Goal: Task Accomplishment & Management: Manage account settings

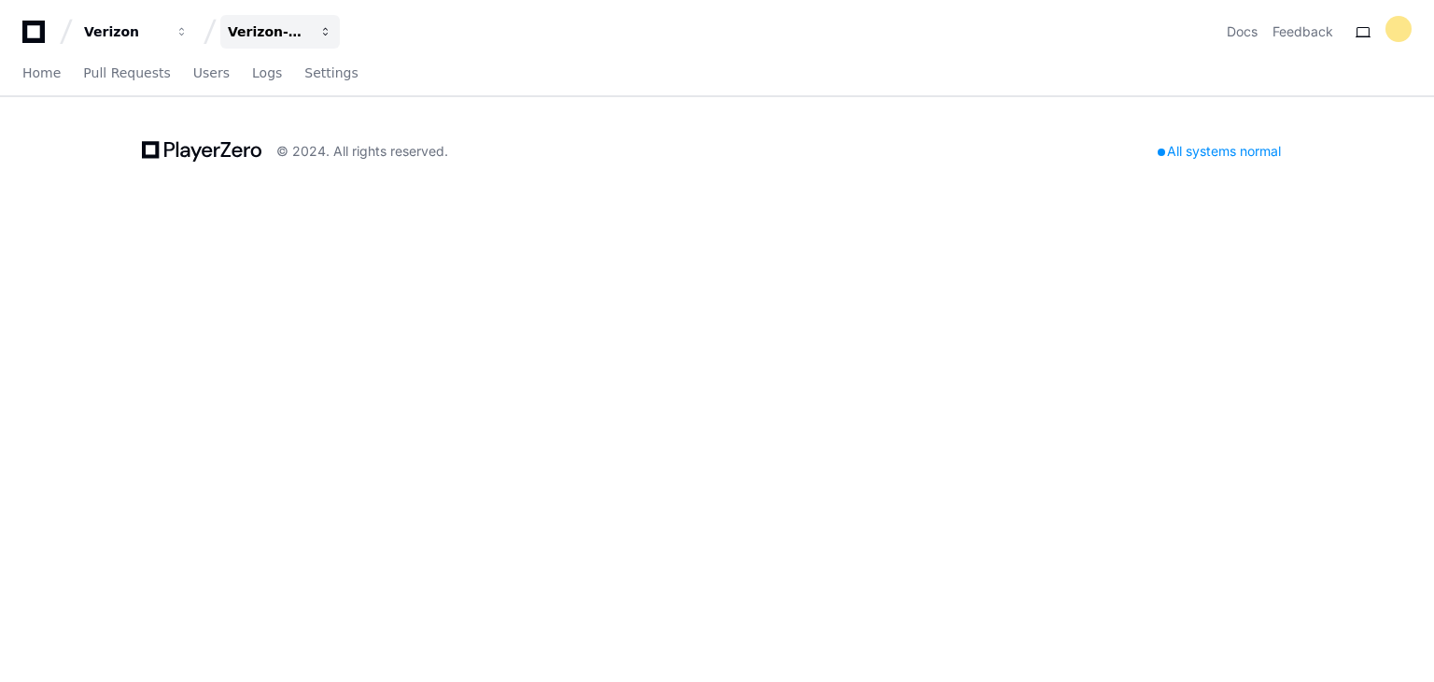
click at [271, 40] on div "Verizon-Clarify-Order-Management" at bounding box center [268, 31] width 80 height 19
click at [278, 99] on span at bounding box center [285, 98] width 15 height 15
click at [274, 33] on div "Verizon-Clarify-Order-Management" at bounding box center [268, 31] width 80 height 19
click at [254, 66] on h1 "Projects" at bounding box center [351, 71] width 269 height 30
click at [326, 30] on span "button" at bounding box center [325, 31] width 13 height 13
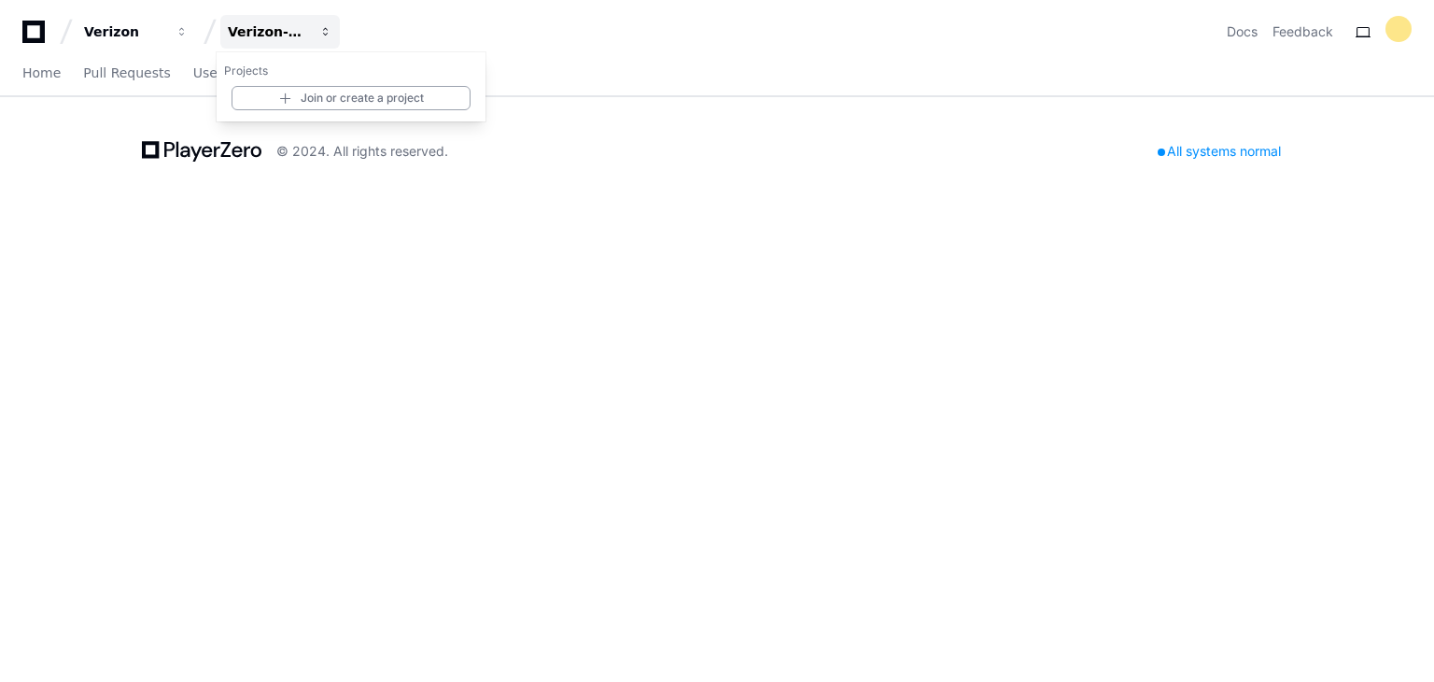
click at [326, 30] on span "button" at bounding box center [325, 31] width 13 height 13
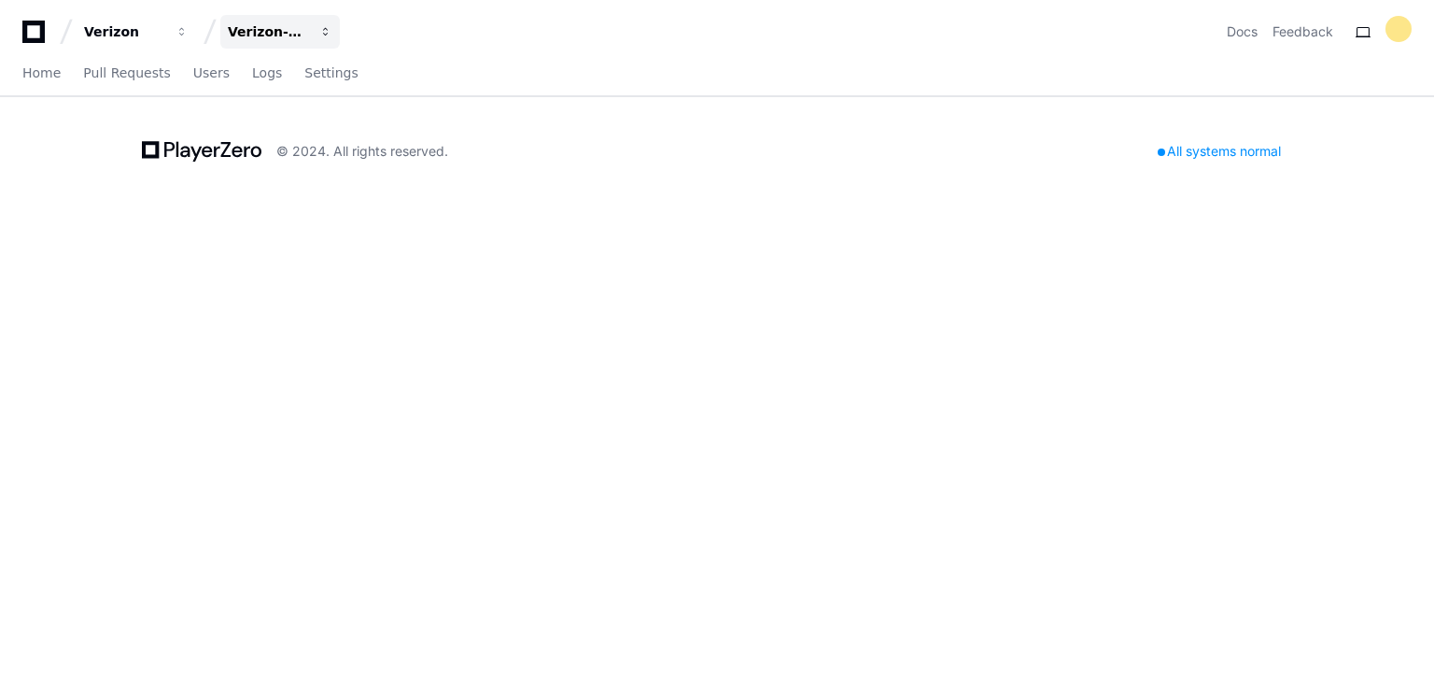
click at [326, 30] on span "button" at bounding box center [325, 31] width 13 height 13
click at [1206, 146] on div "All systems normal" at bounding box center [1220, 151] width 146 height 26
click at [193, 77] on span "Users" at bounding box center [211, 72] width 36 height 11
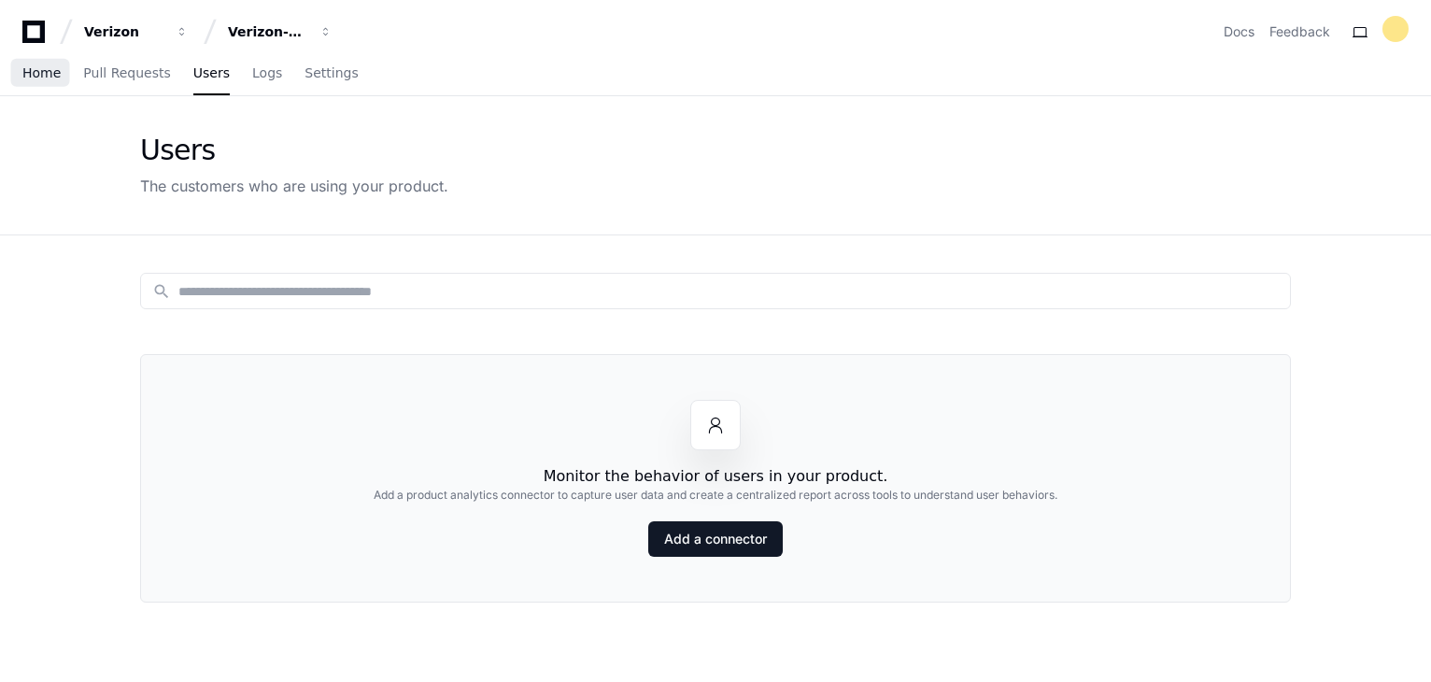
click at [37, 78] on span "Home" at bounding box center [41, 72] width 38 height 11
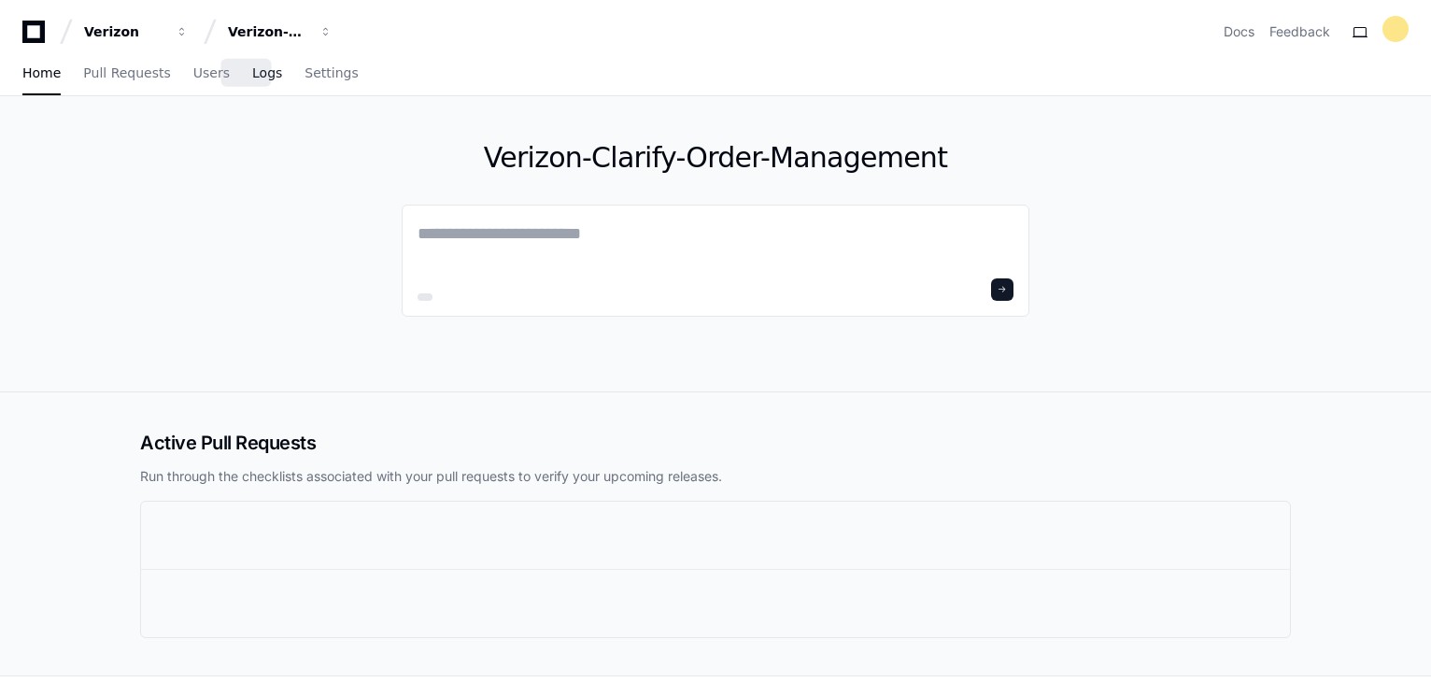
click at [252, 75] on span "Logs" at bounding box center [267, 72] width 30 height 11
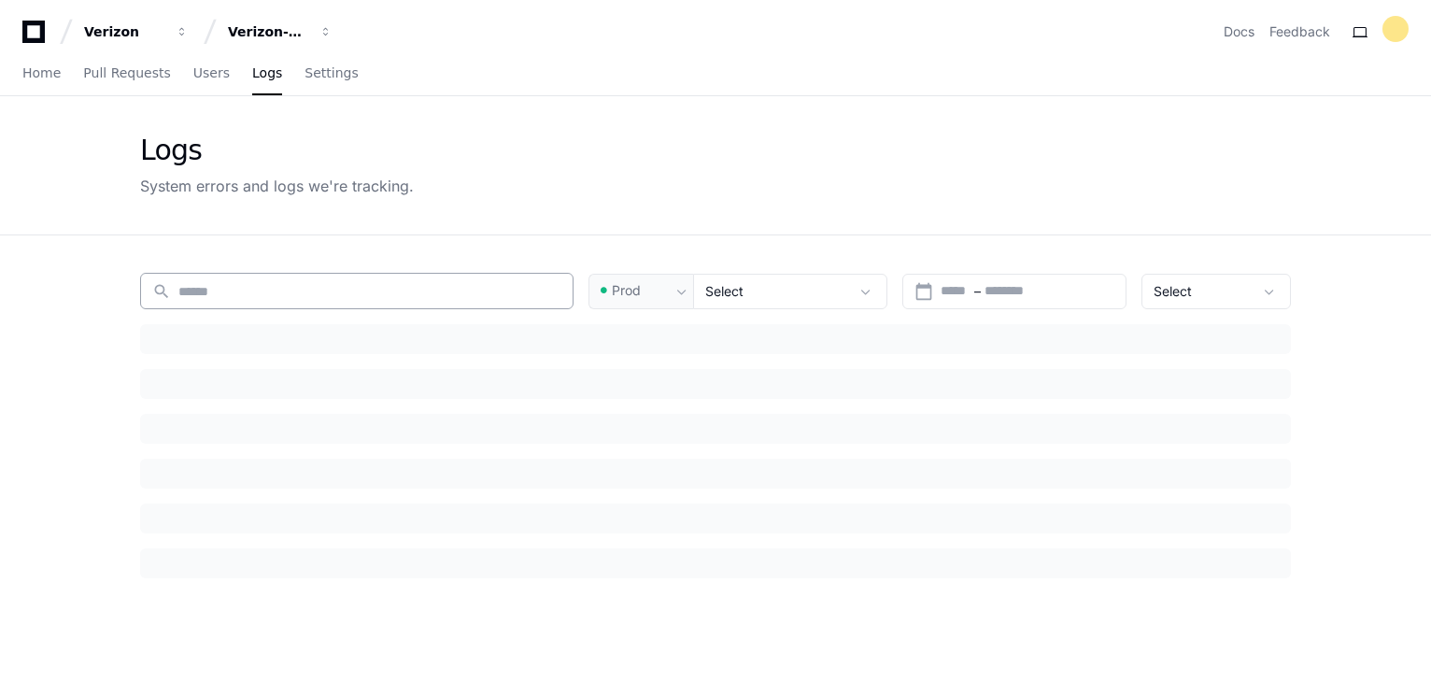
click at [304, 288] on input at bounding box center [369, 291] width 383 height 19
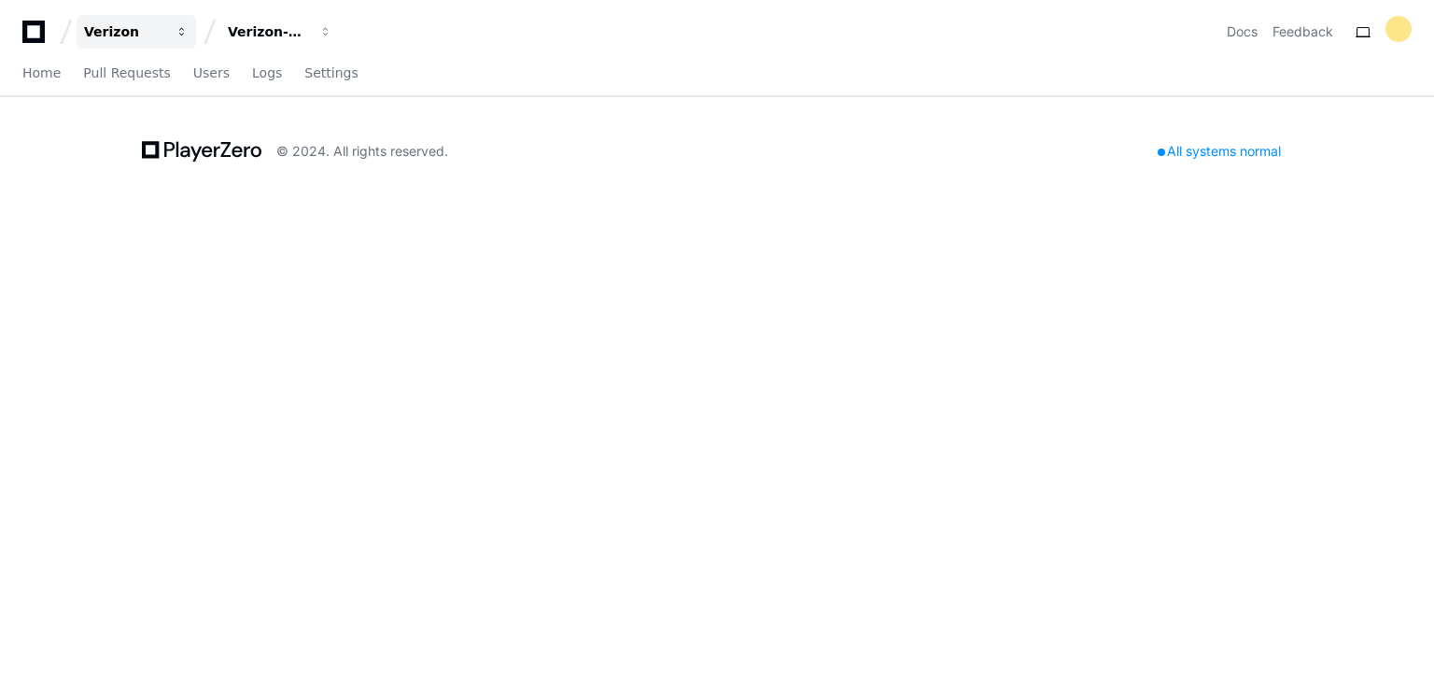
click at [91, 33] on div "Verizon" at bounding box center [124, 31] width 80 height 19
click at [35, 41] on icon at bounding box center [33, 32] width 22 height 22
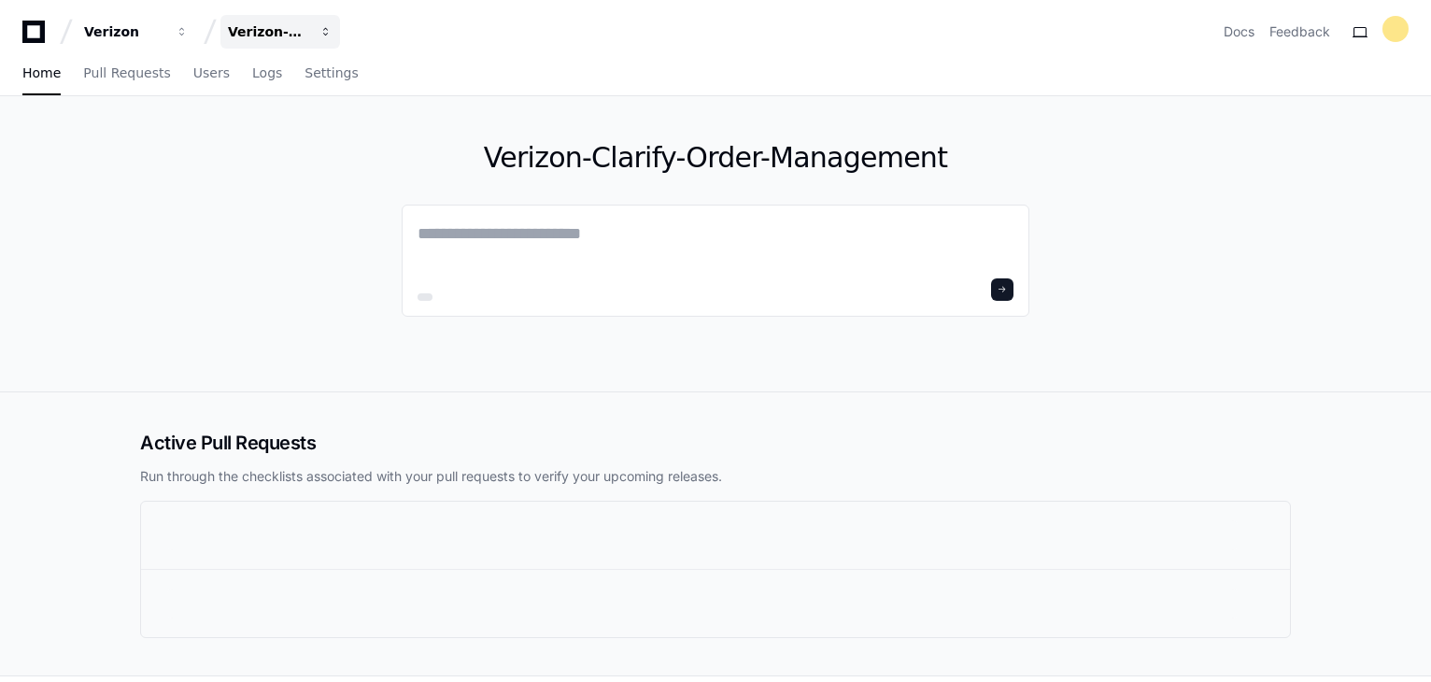
click at [322, 27] on span "button" at bounding box center [325, 31] width 13 height 13
click at [311, 94] on link "Join or create a project" at bounding box center [351, 98] width 239 height 24
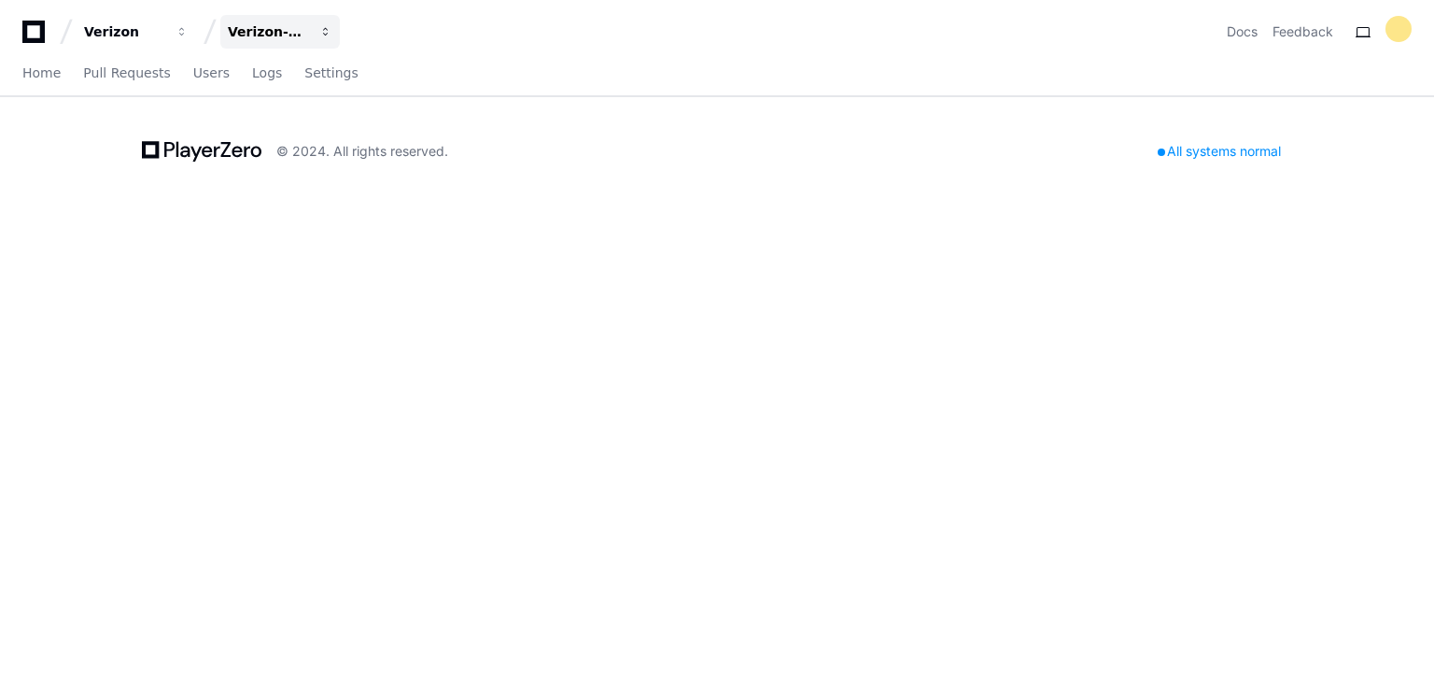
click at [252, 27] on div "Verizon-Clarify-Order-Management" at bounding box center [268, 31] width 80 height 19
click at [252, 26] on div "Verizon-Clarify-Order-Management" at bounding box center [268, 31] width 80 height 19
click at [251, 25] on div "Verizon-Clarify-Order-Management" at bounding box center [268, 31] width 80 height 19
click at [268, 97] on link "Join or create a project" at bounding box center [351, 98] width 239 height 24
click at [275, 30] on div "Verizon-Clarify-Order-Management" at bounding box center [268, 31] width 80 height 19
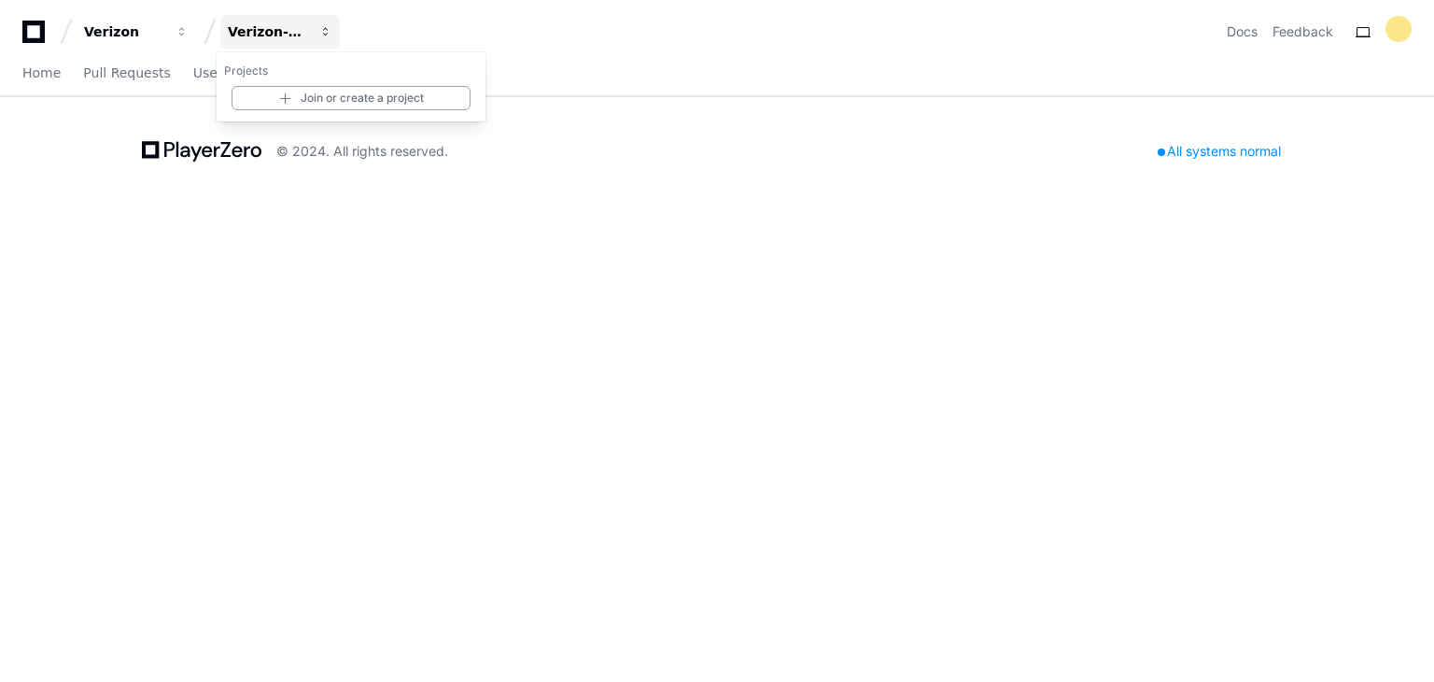
click at [275, 28] on div "Verizon-Clarify-Order-Management" at bounding box center [268, 31] width 80 height 19
click at [344, 29] on div "Verizon Verizon-Clarify-Order-Management Docs Feedback" at bounding box center [717, 32] width 1390 height 34
click at [321, 35] on span "button" at bounding box center [325, 31] width 13 height 13
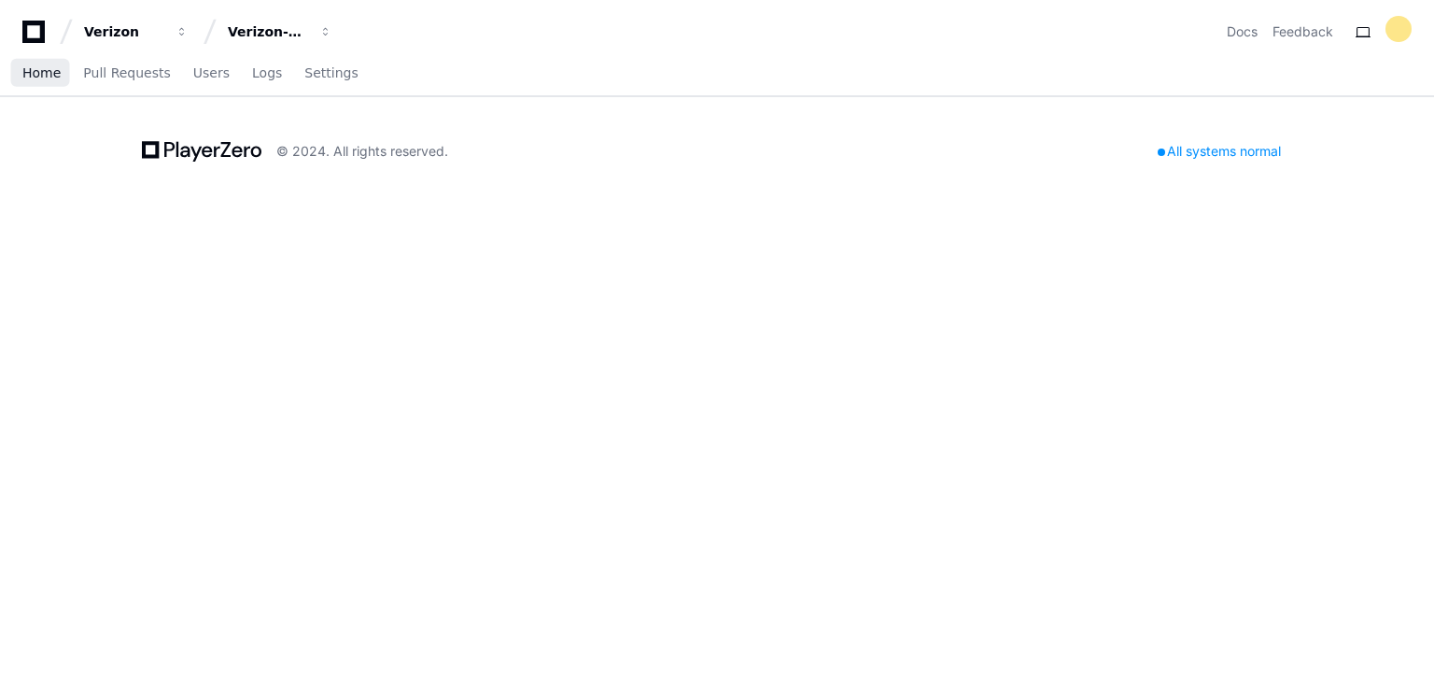
click at [46, 69] on span "Home" at bounding box center [41, 72] width 38 height 11
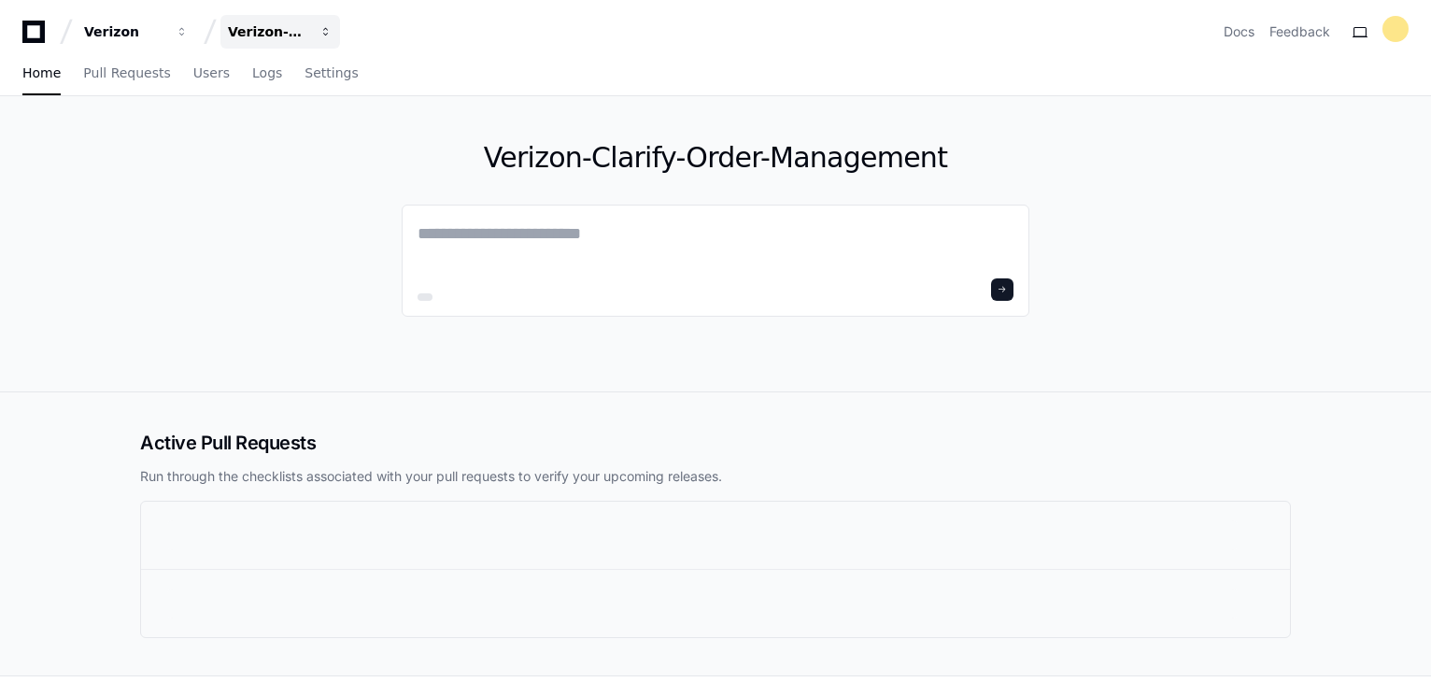
click at [292, 32] on div "Verizon-Clarify-Order-Management" at bounding box center [268, 31] width 80 height 19
click at [295, 99] on link "Join or create a project" at bounding box center [351, 98] width 239 height 24
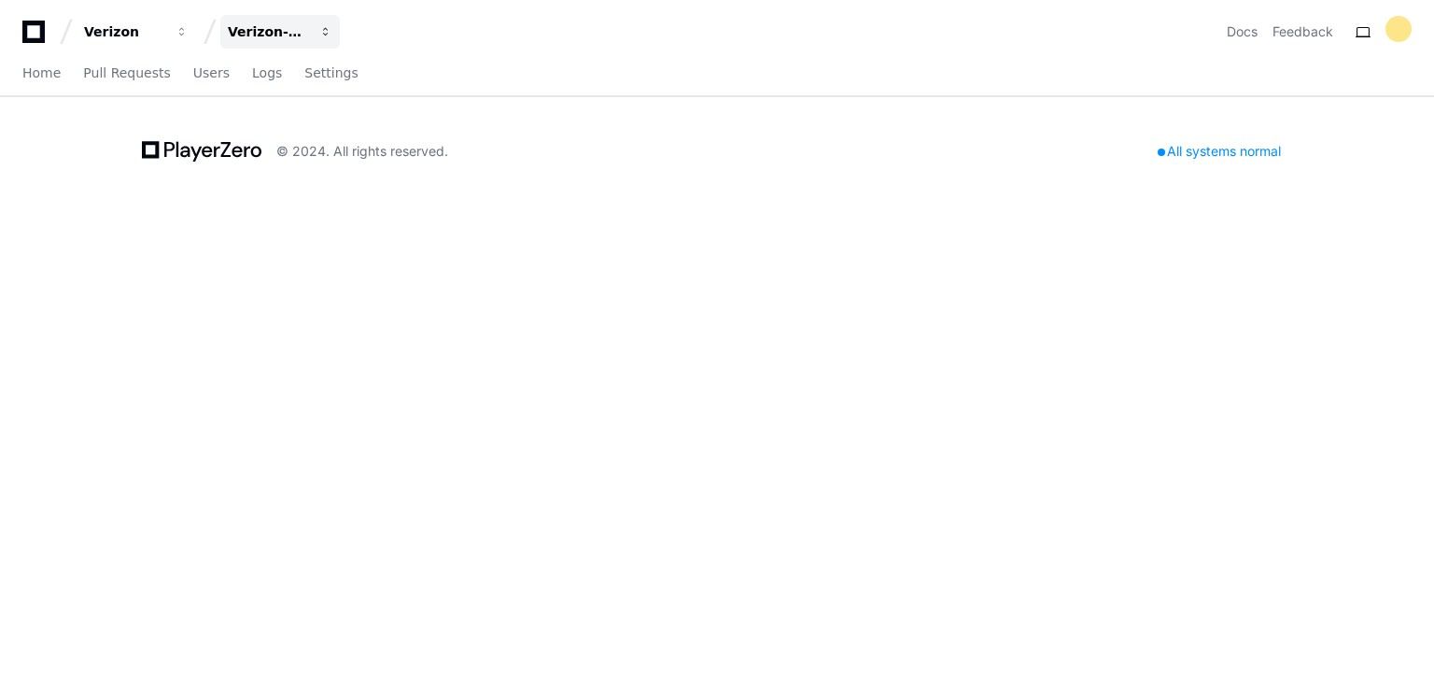
click at [266, 35] on div "Verizon-Clarify-Order-Management" at bounding box center [268, 31] width 80 height 19
click at [45, 38] on icon at bounding box center [33, 32] width 37 height 22
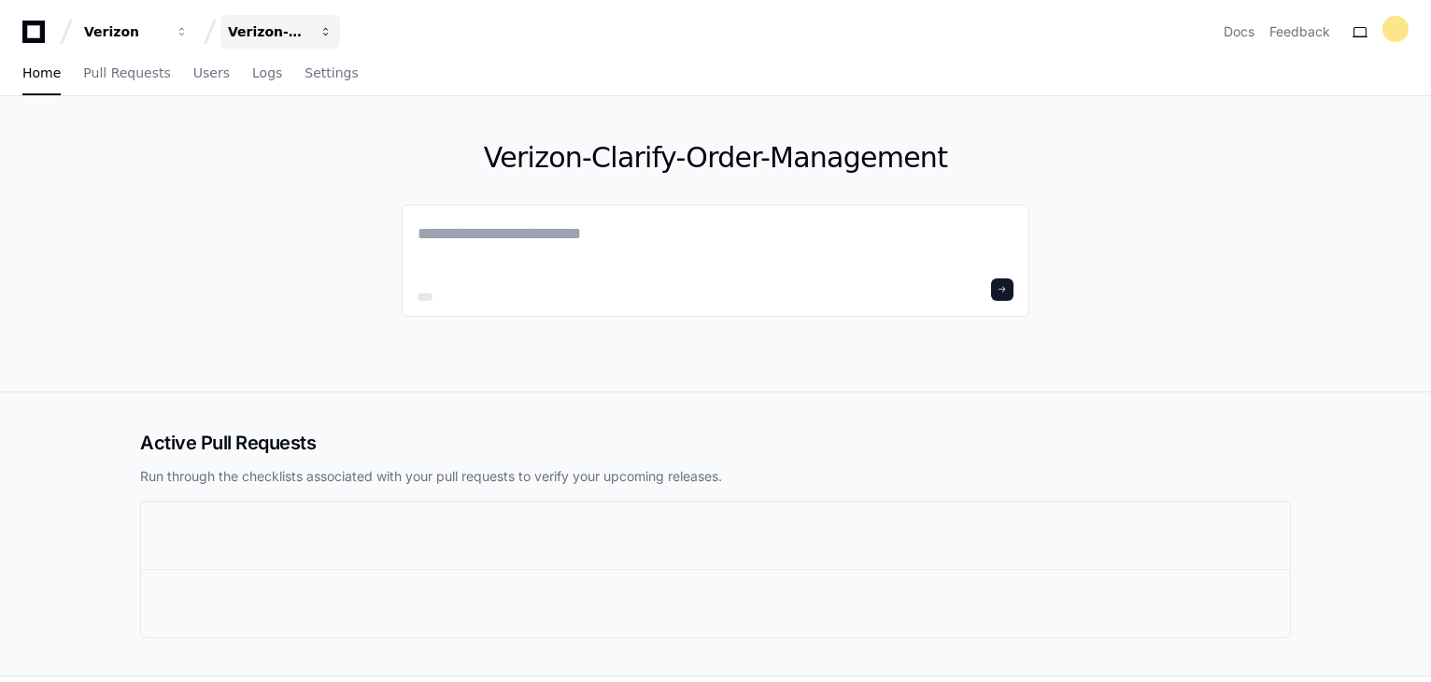
click at [311, 28] on button "Verizon-Clarify-Order-Management" at bounding box center [280, 32] width 120 height 34
click at [553, 247] on textarea at bounding box center [715, 246] width 596 height 52
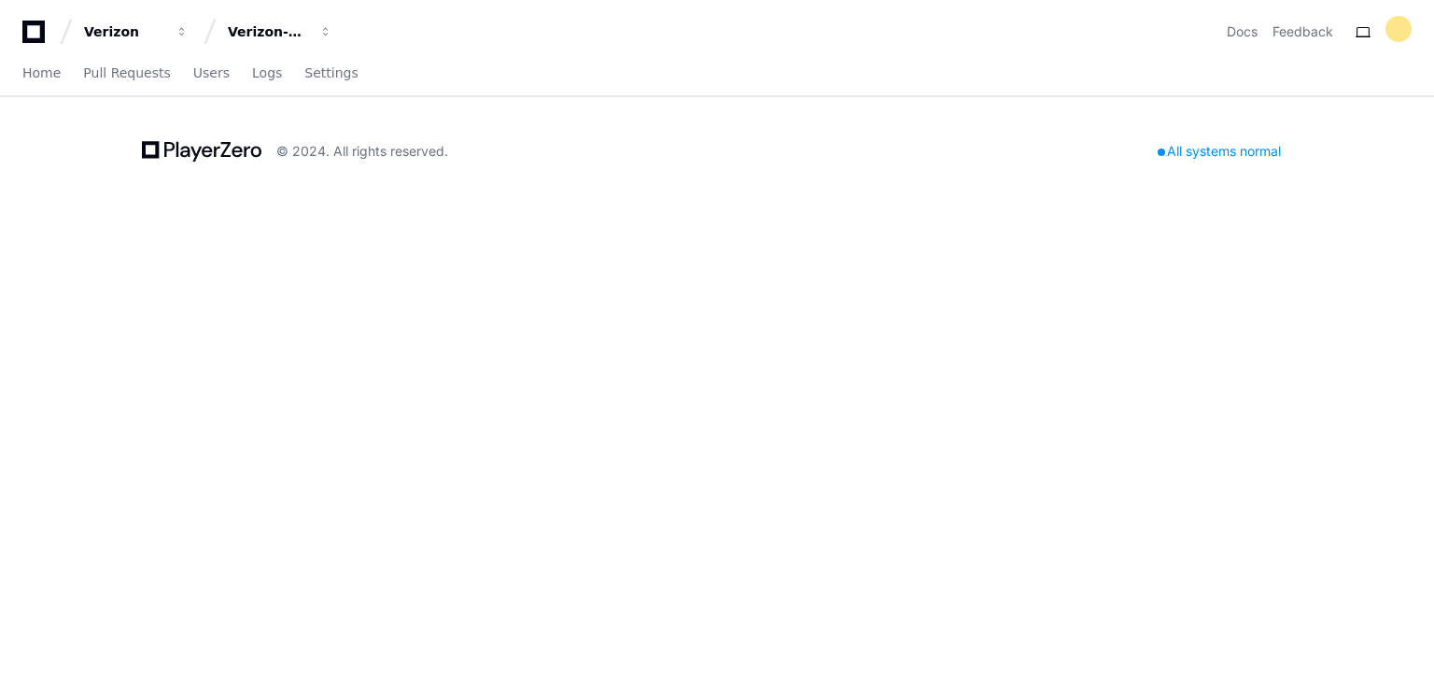
click at [1192, 151] on div "All systems normal" at bounding box center [1220, 151] width 146 height 26
click at [1401, 31] on div at bounding box center [1399, 29] width 26 height 26
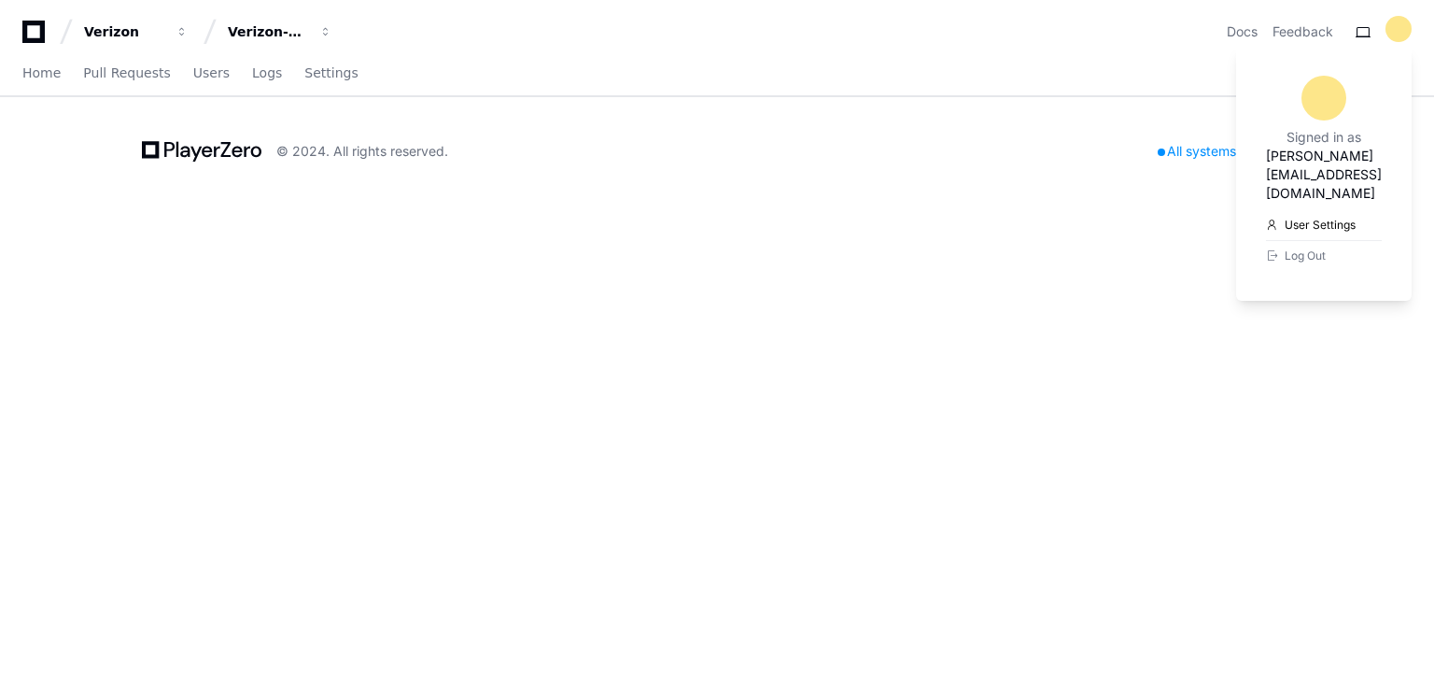
click at [1294, 210] on link "User Settings" at bounding box center [1324, 225] width 116 height 30
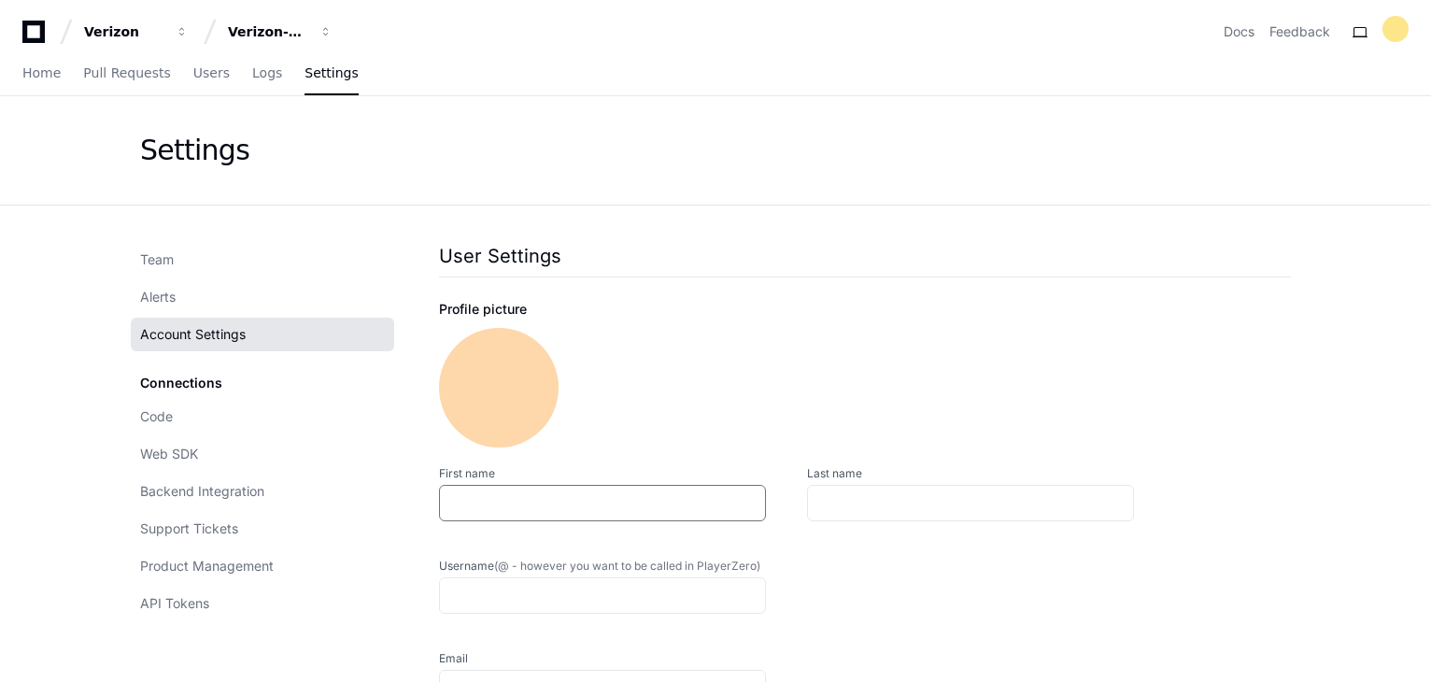
click at [568, 501] on input "First name" at bounding box center [602, 503] width 303 height 19
type input "*****"
type input "********"
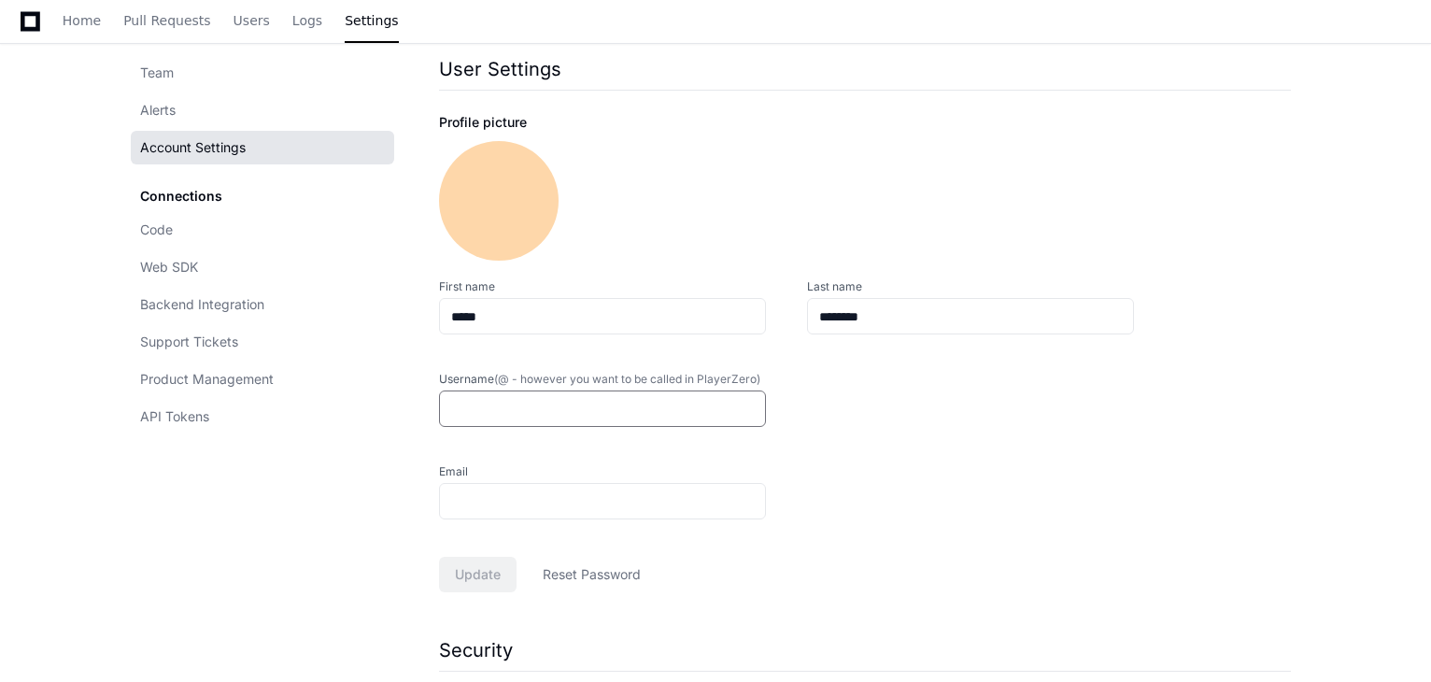
scroll to position [280, 0]
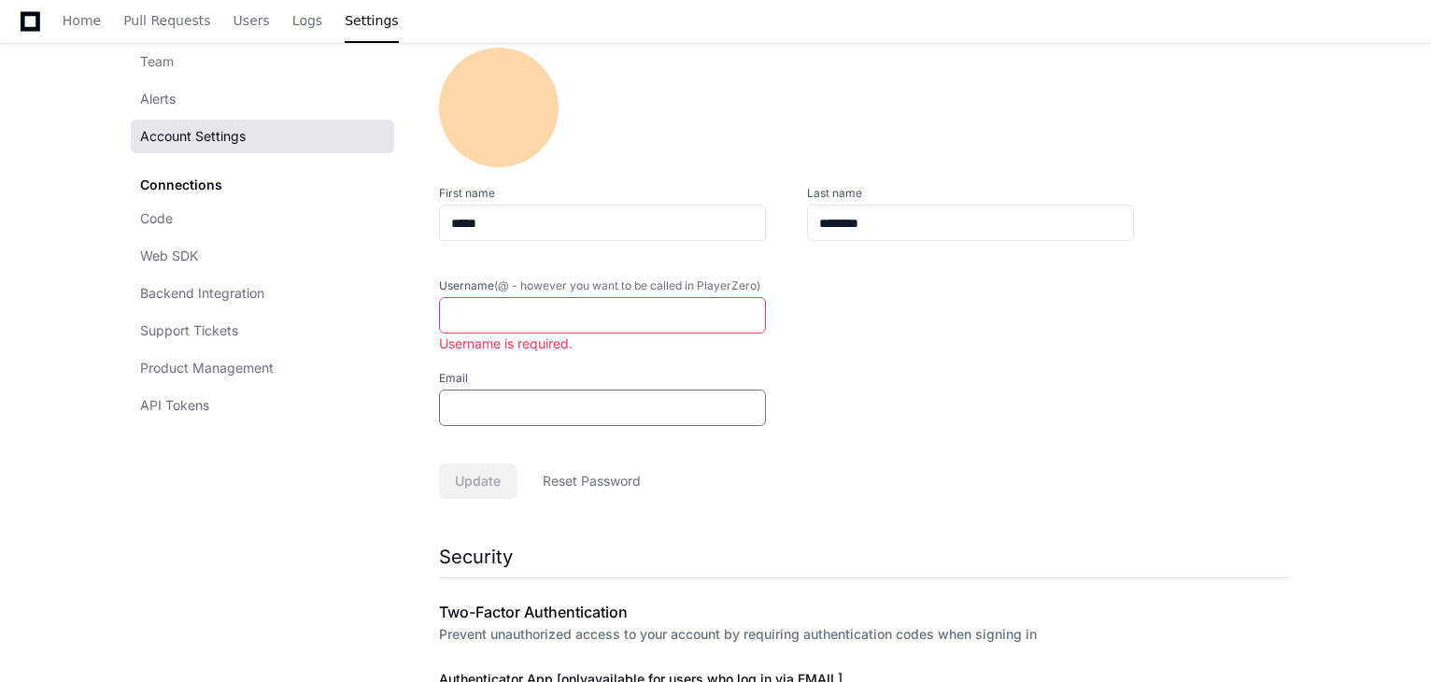
click at [564, 399] on input "Email" at bounding box center [602, 408] width 303 height 19
click at [575, 320] on input "Username (@ - however you want to be called in PlayerZero)" at bounding box center [602, 315] width 303 height 19
type input "**********"
click at [930, 484] on div "Update Reset Password" at bounding box center [865, 480] width 852 height 35
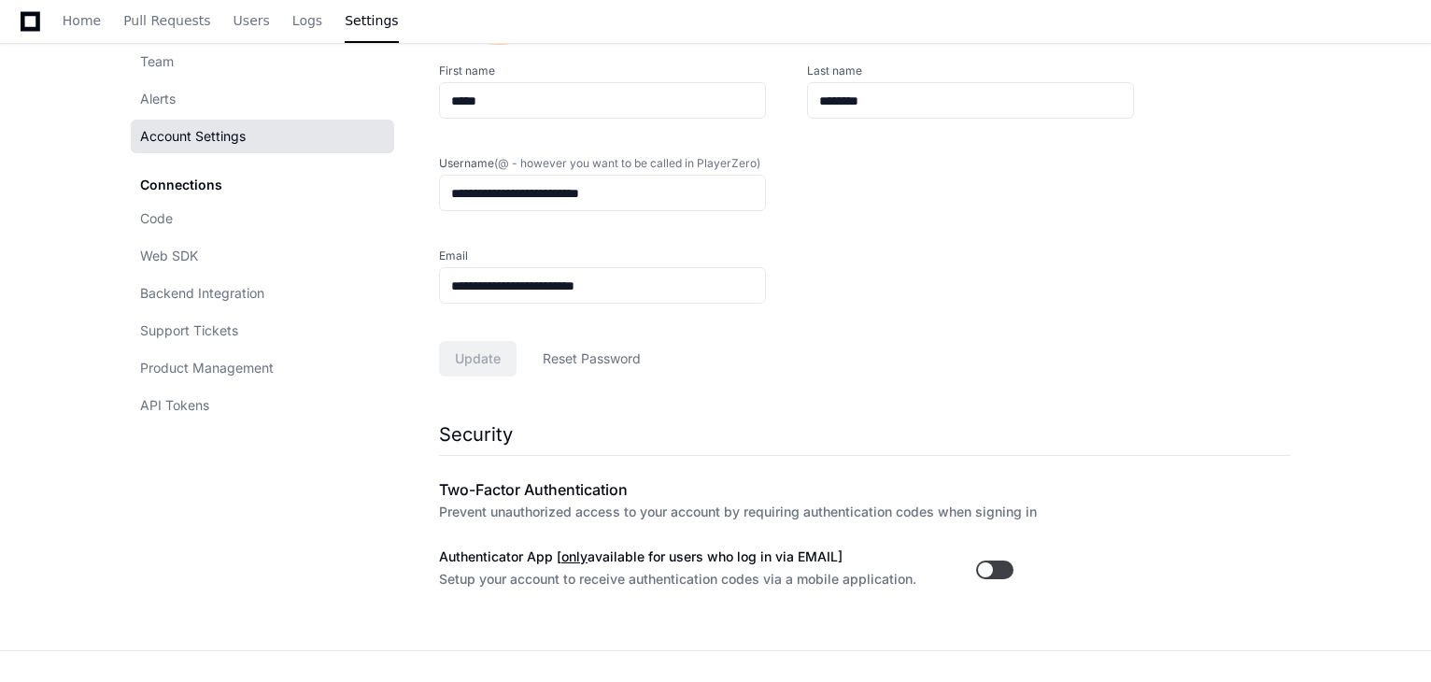
scroll to position [288, 0]
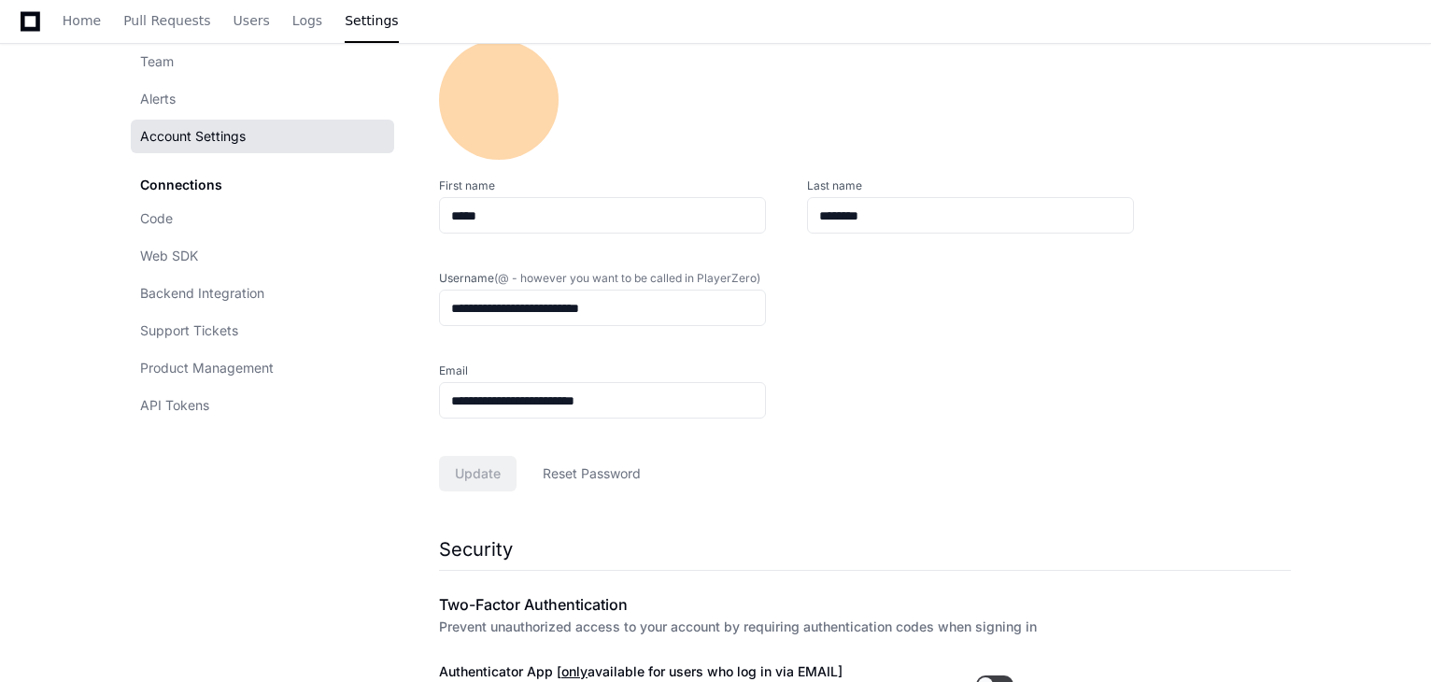
click at [501, 468] on div "Update Reset Password" at bounding box center [865, 473] width 852 height 35
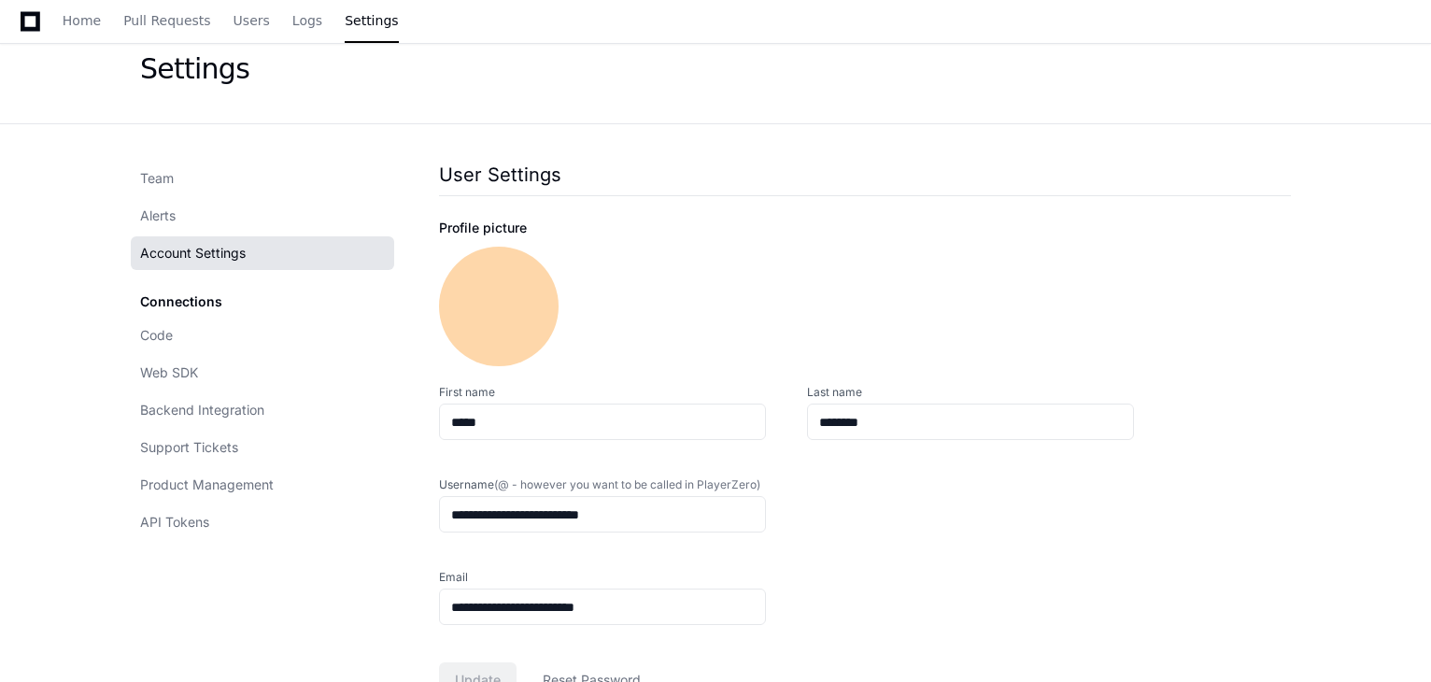
scroll to position [7, 0]
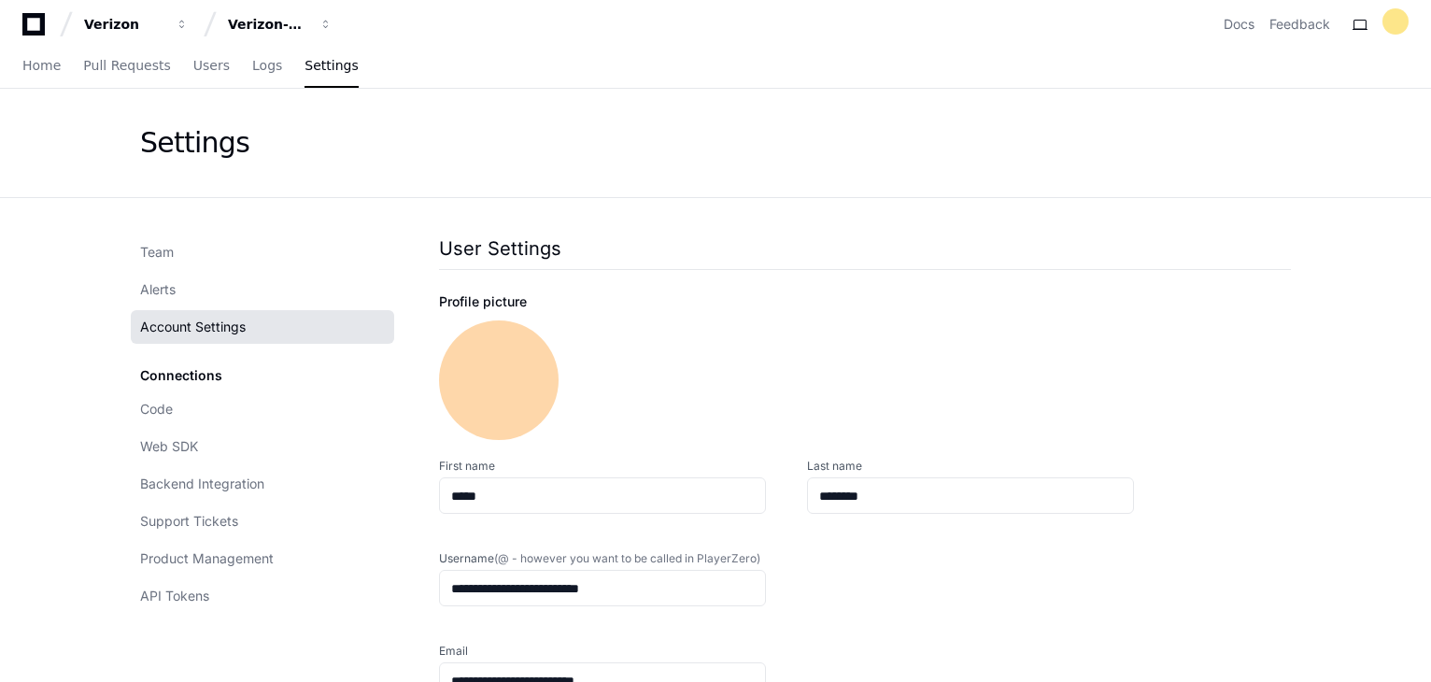
click at [165, 374] on div "Connections Code Web SDK Backend Integration Support Tickets Product Management…" at bounding box center [262, 486] width 263 height 254
click at [172, 371] on div "Connections Code Web SDK Backend Integration Support Tickets Product Management…" at bounding box center [262, 486] width 263 height 254
click at [168, 277] on link "Alerts" at bounding box center [262, 290] width 263 height 34
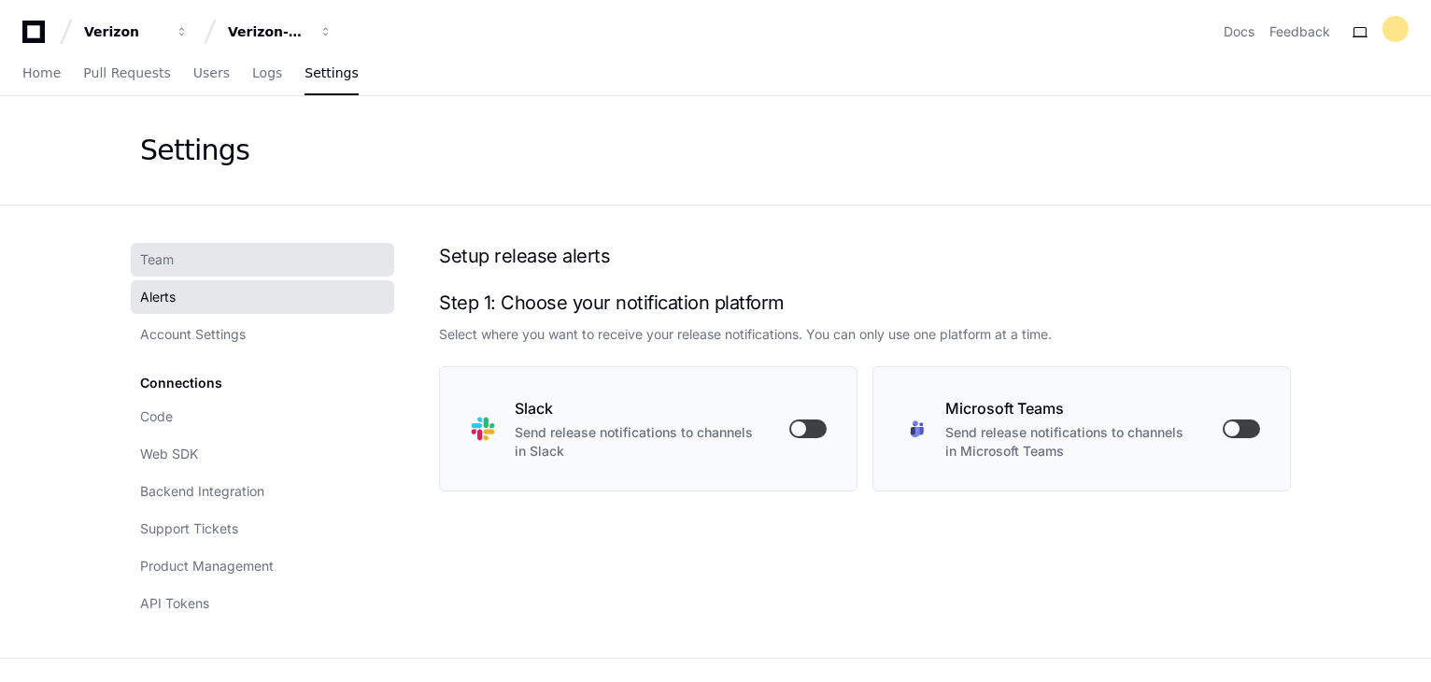
click at [173, 256] on span "Team" at bounding box center [157, 259] width 34 height 19
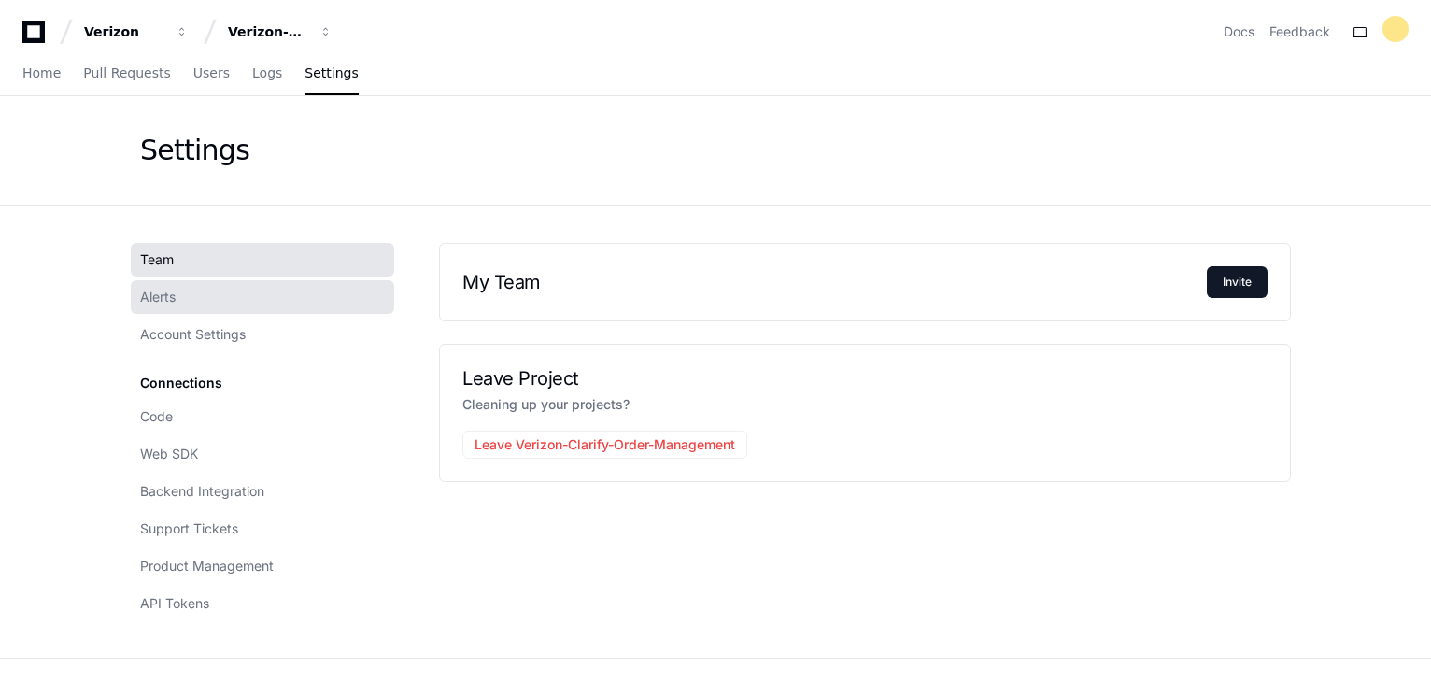
click at [180, 291] on link "Alerts" at bounding box center [262, 297] width 263 height 34
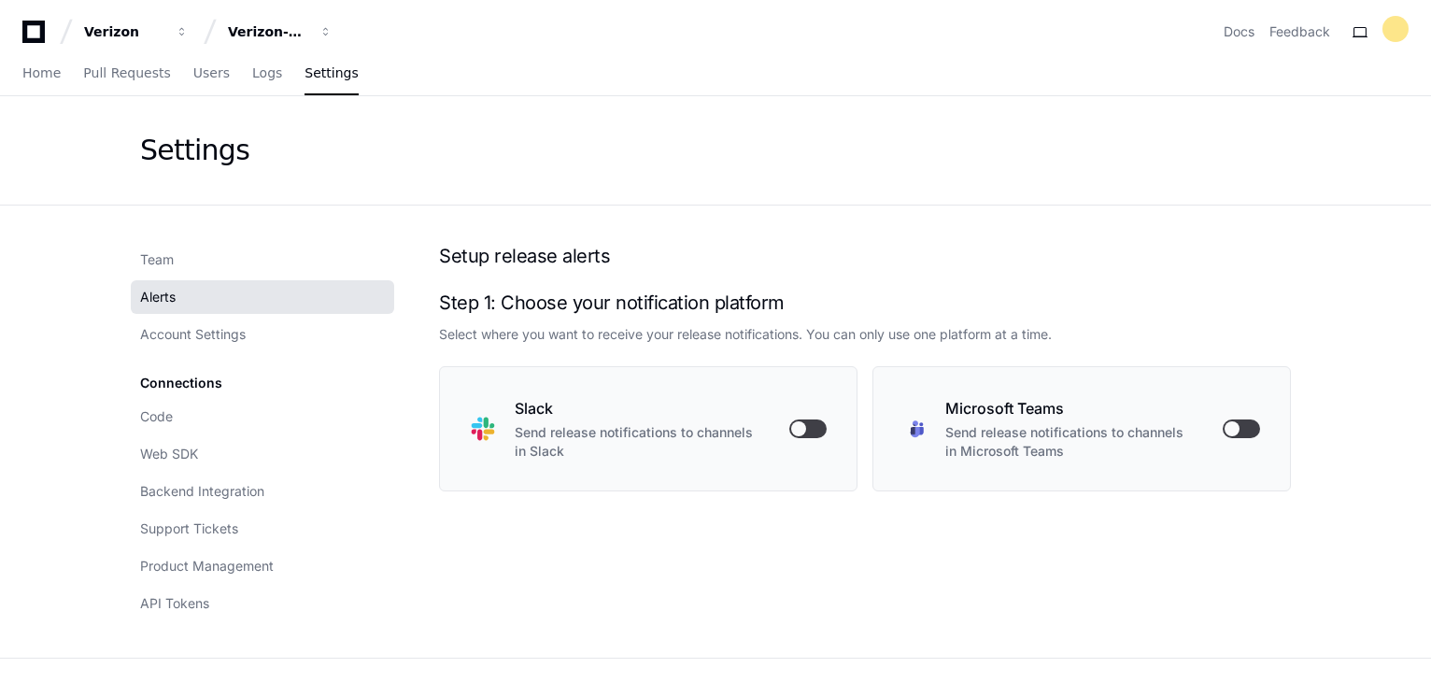
click at [816, 433] on button "button" at bounding box center [807, 428] width 37 height 19
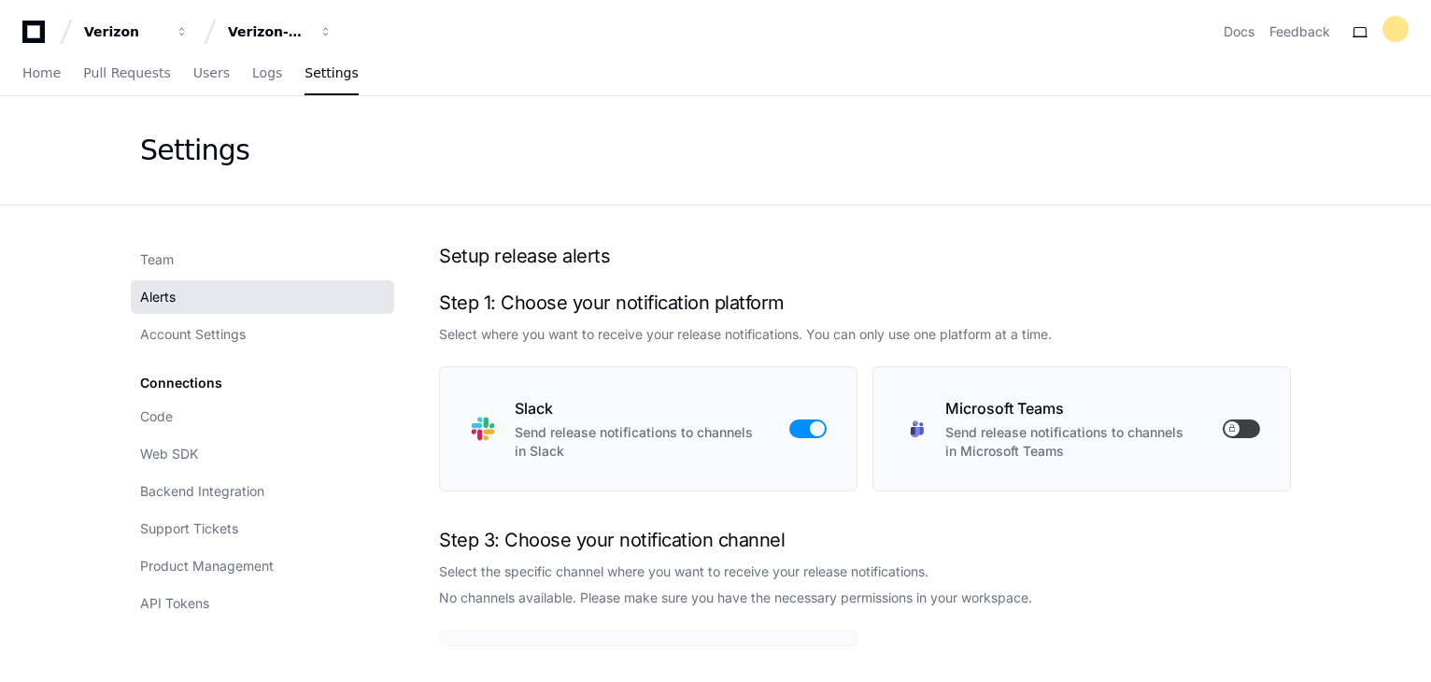
click at [809, 423] on button "button" at bounding box center [807, 428] width 37 height 19
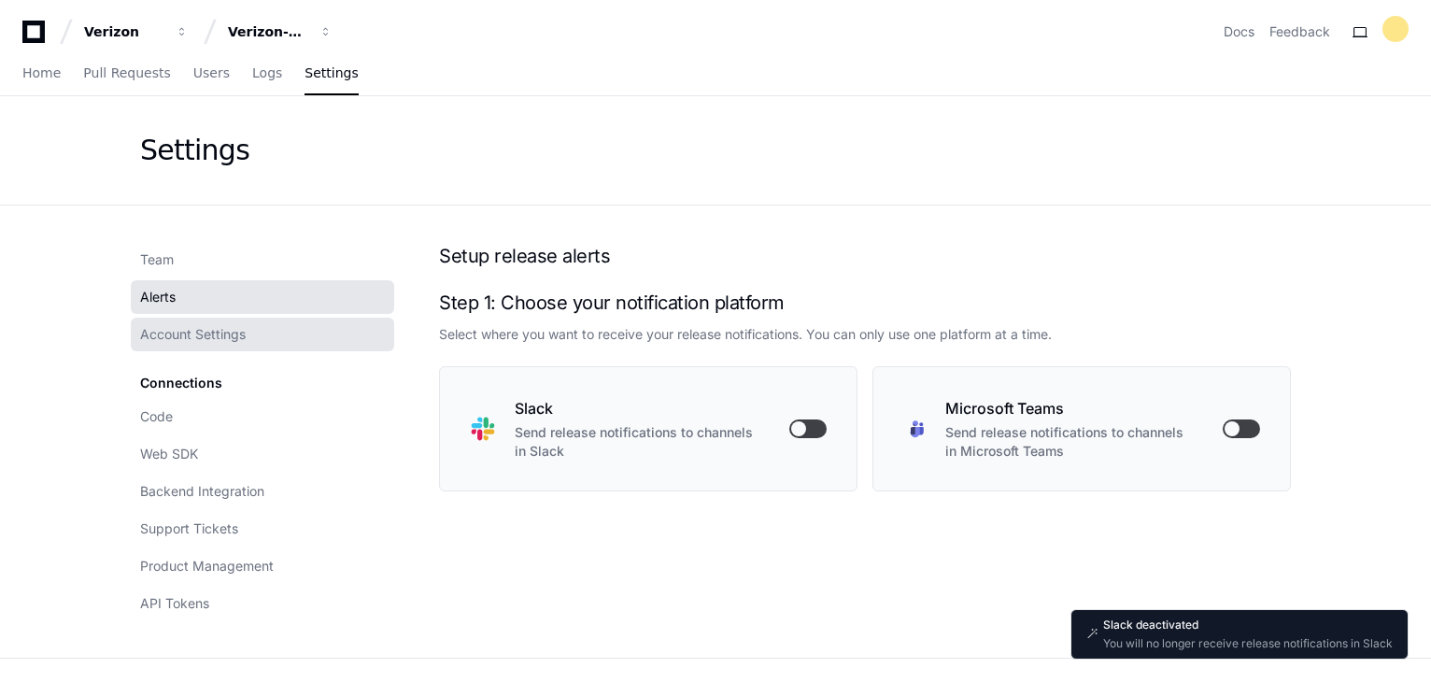
click at [217, 333] on span "Account Settings" at bounding box center [193, 334] width 106 height 19
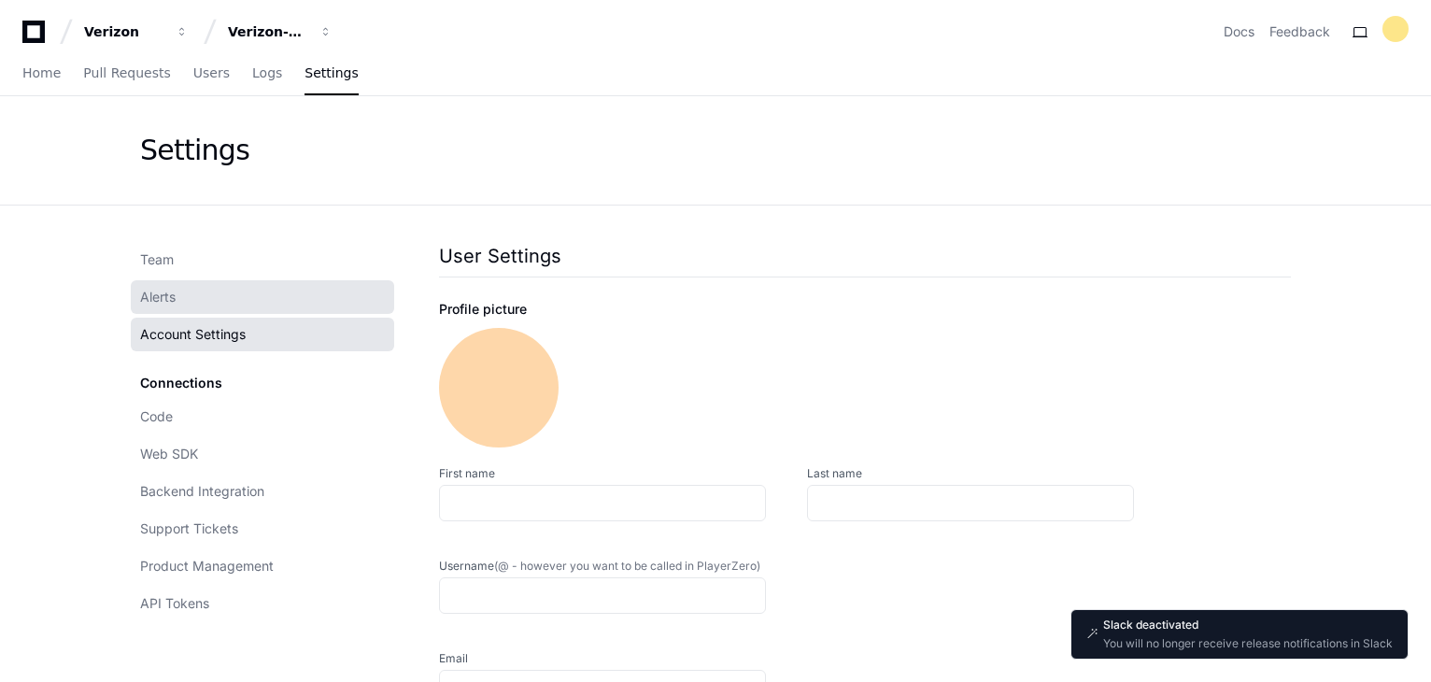
click at [147, 289] on span "Alerts" at bounding box center [157, 297] width 35 height 19
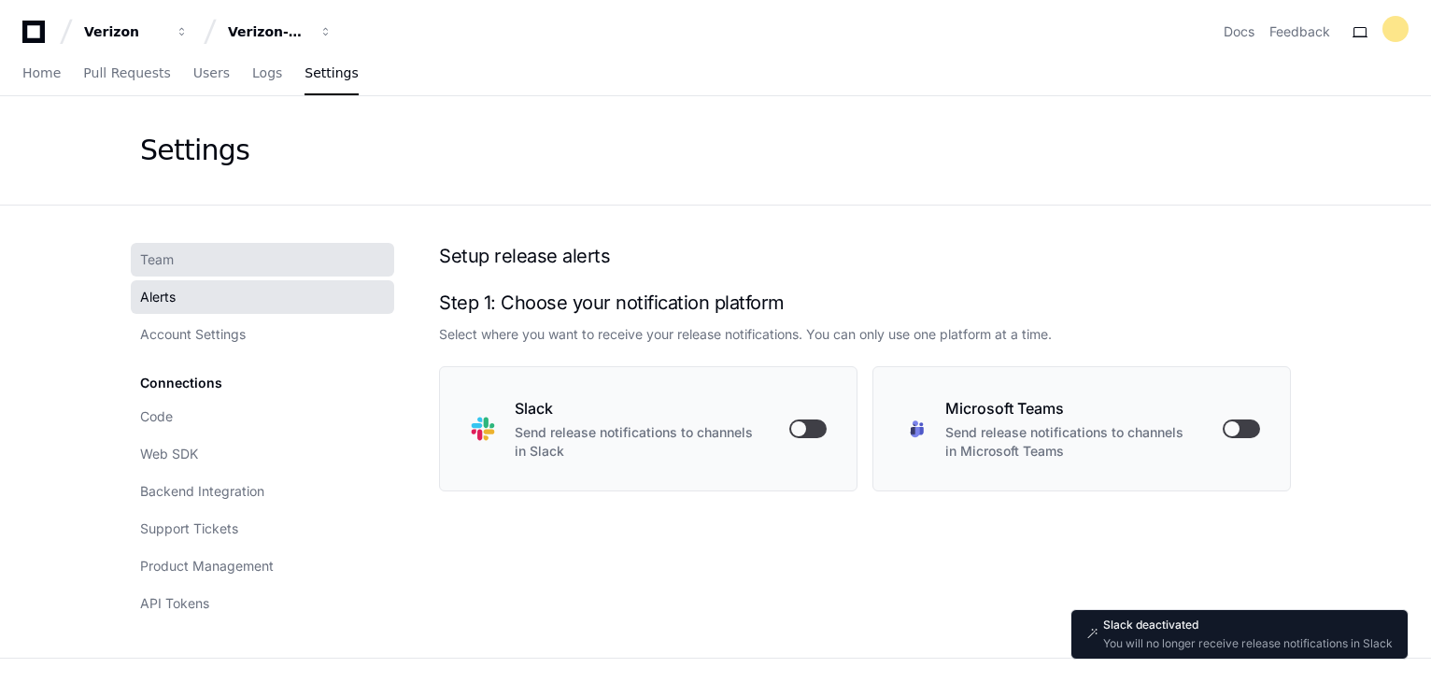
click at [152, 257] on span "Team" at bounding box center [157, 259] width 34 height 19
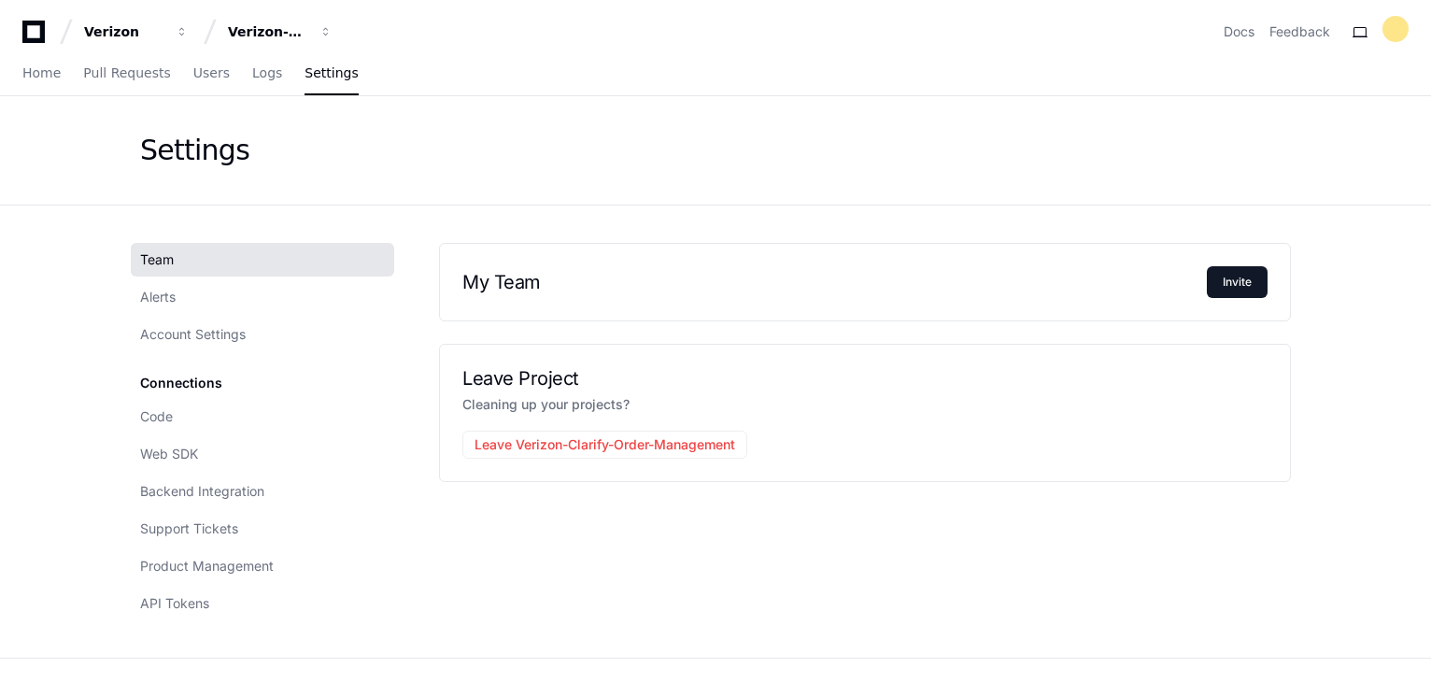
click at [801, 438] on div "Leave Project Cleaning up your projects? Leave Verizon-Clarify-Order-Management" at bounding box center [865, 413] width 852 height 138
click at [1035, 405] on p "Cleaning up your projects?" at bounding box center [864, 404] width 805 height 22
click at [1236, 277] on button "Invite" at bounding box center [1236, 282] width 61 height 32
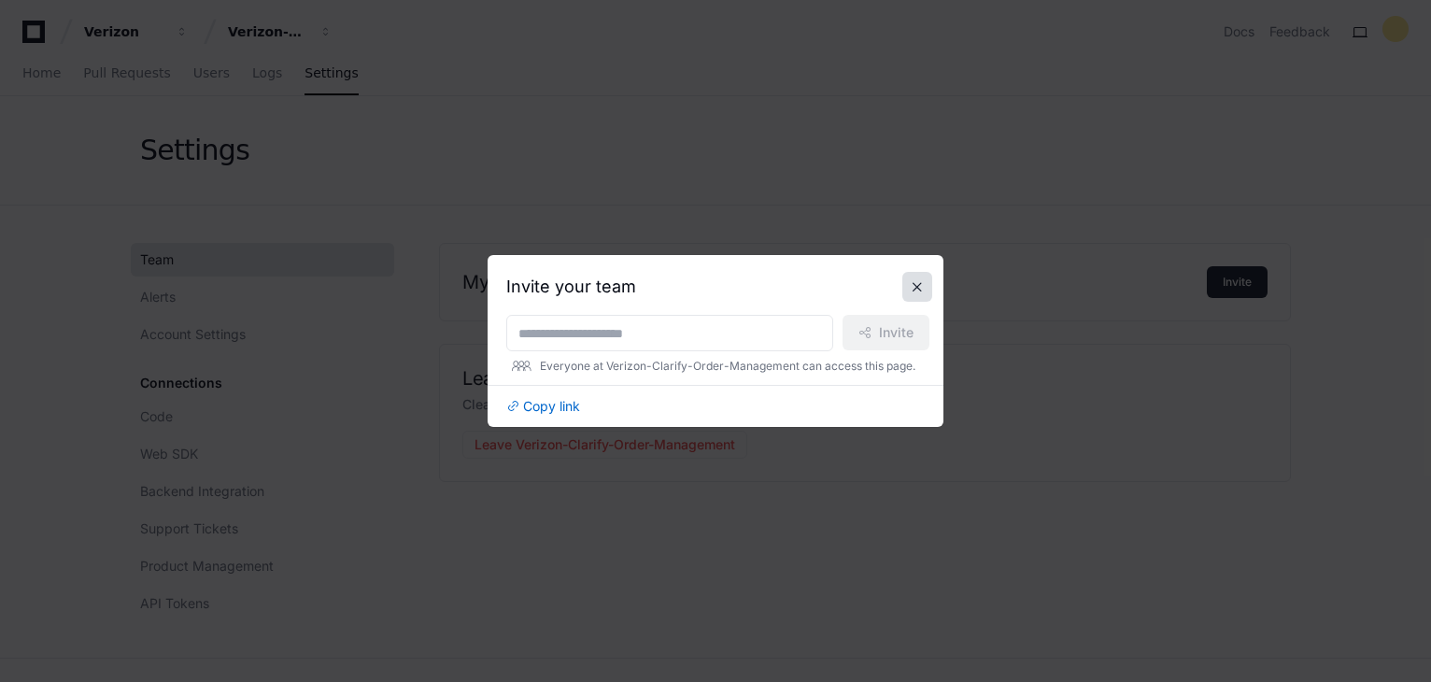
click at [923, 292] on button at bounding box center [917, 287] width 30 height 30
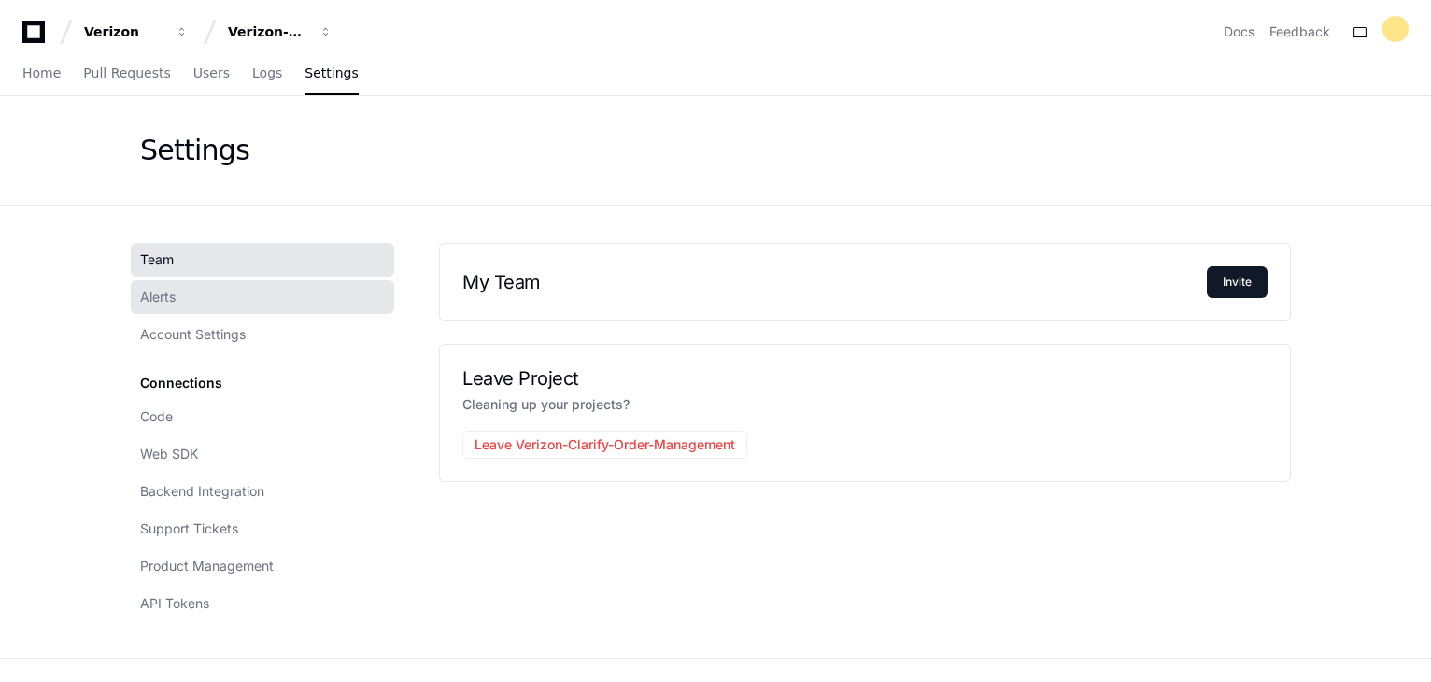
click at [166, 299] on span "Alerts" at bounding box center [157, 297] width 35 height 19
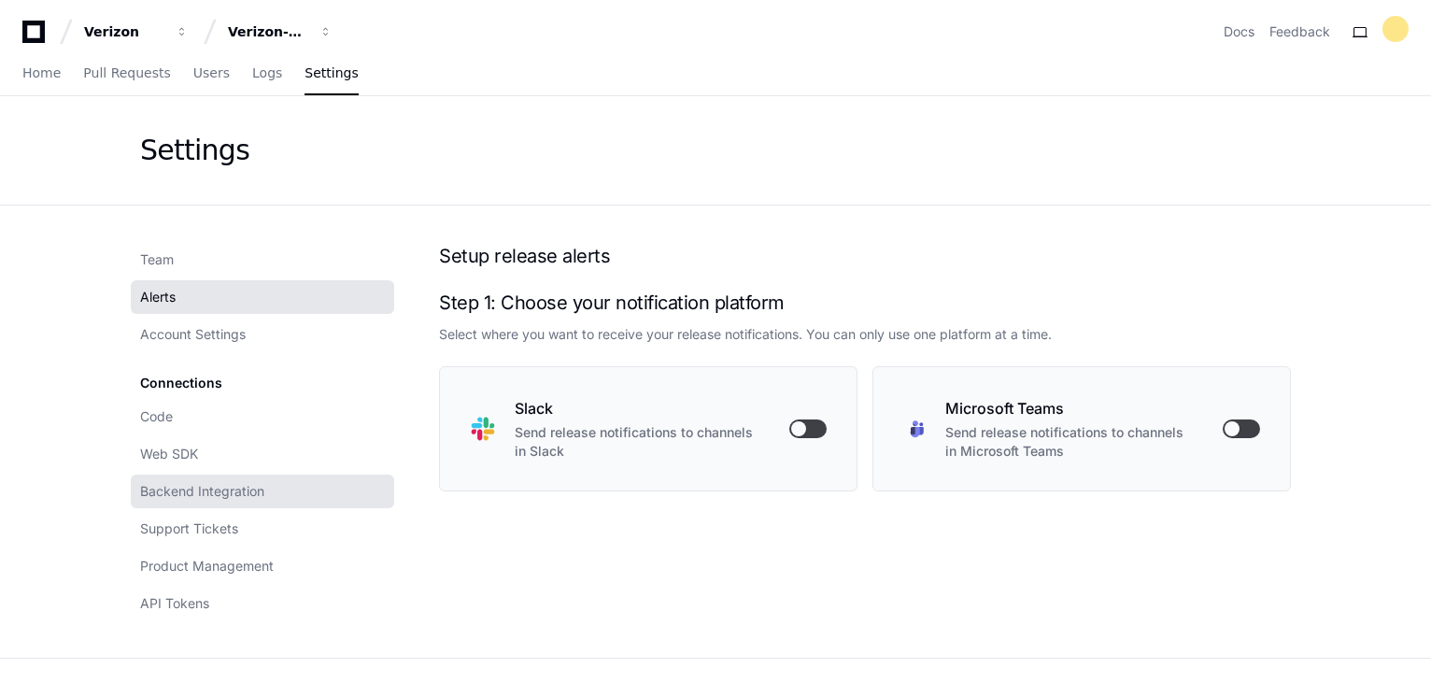
click at [176, 490] on span "Backend Integration" at bounding box center [202, 491] width 124 height 19
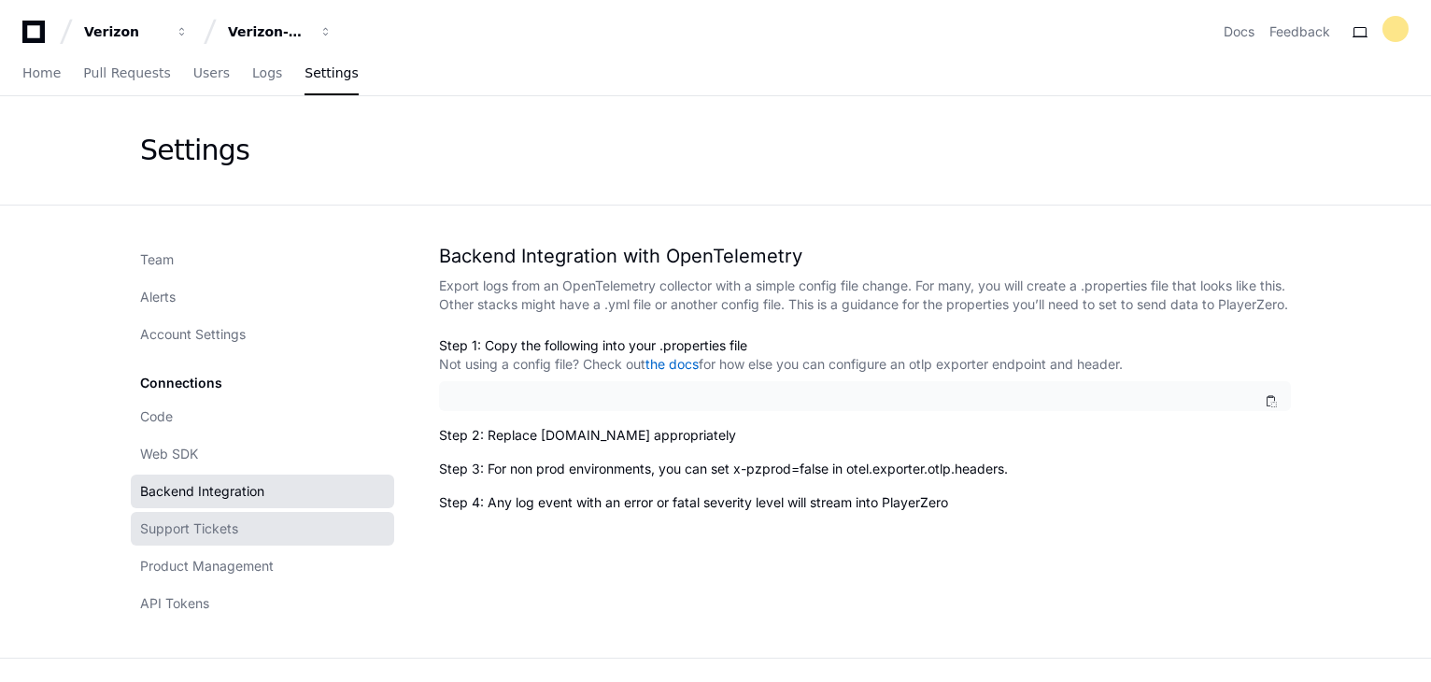
click at [176, 534] on span "Support Tickets" at bounding box center [189, 528] width 98 height 19
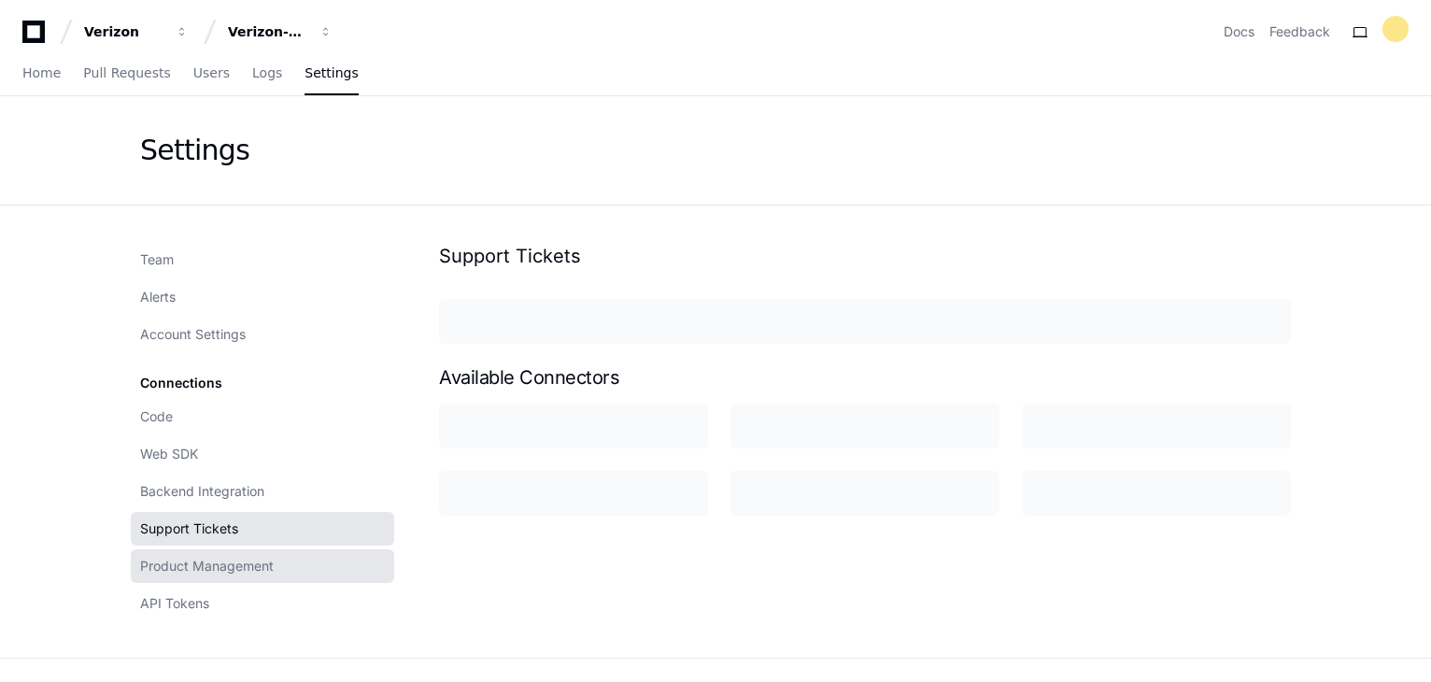
click at [180, 562] on span "Product Management" at bounding box center [207, 566] width 134 height 19
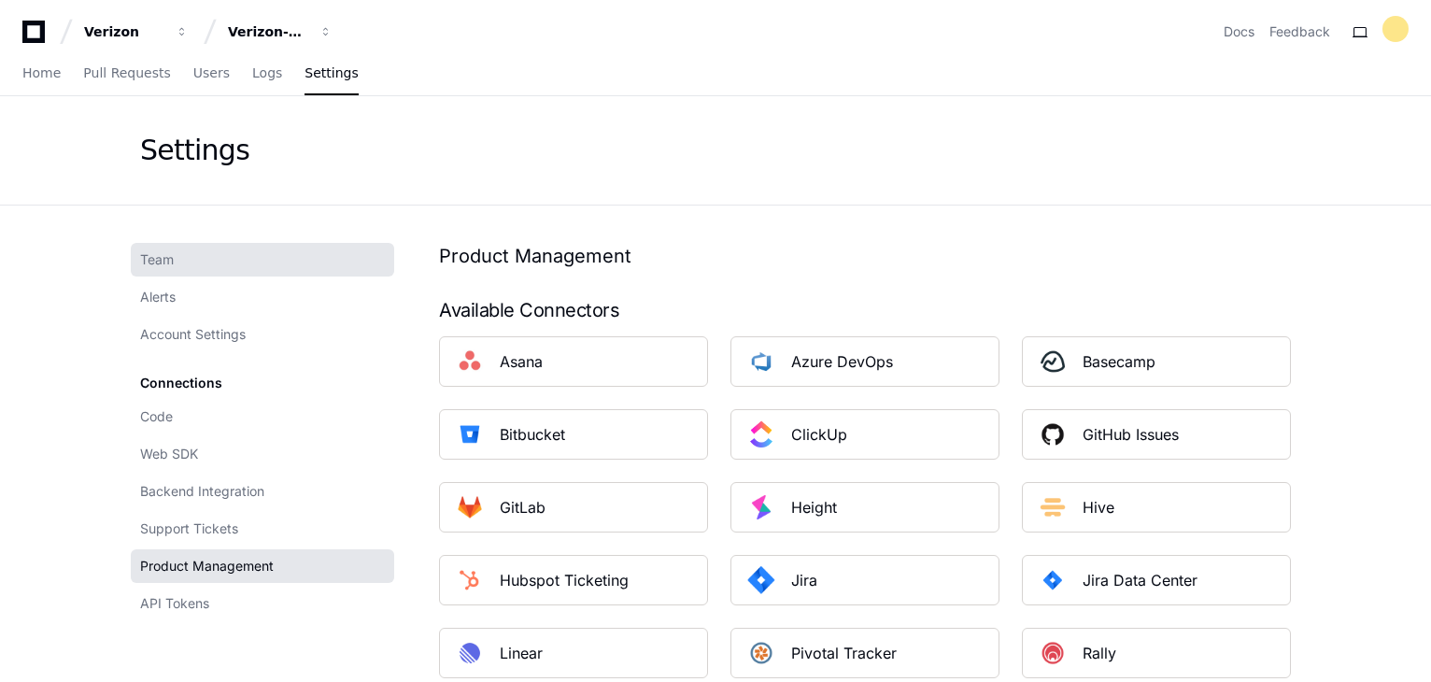
click at [158, 259] on span "Team" at bounding box center [157, 259] width 34 height 19
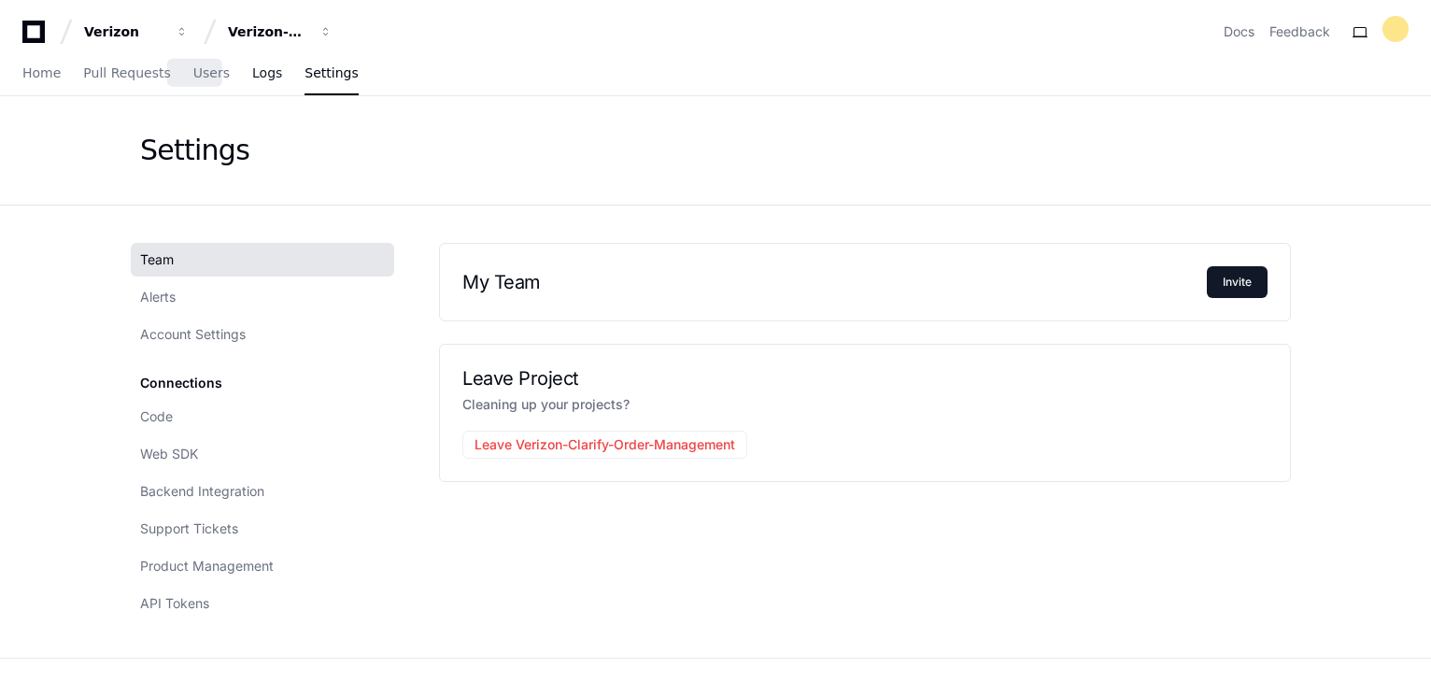
click at [234, 75] on div "Home Pull Requests Users Logs Settings" at bounding box center [190, 73] width 336 height 43
click at [252, 76] on span "Logs" at bounding box center [267, 72] width 30 height 11
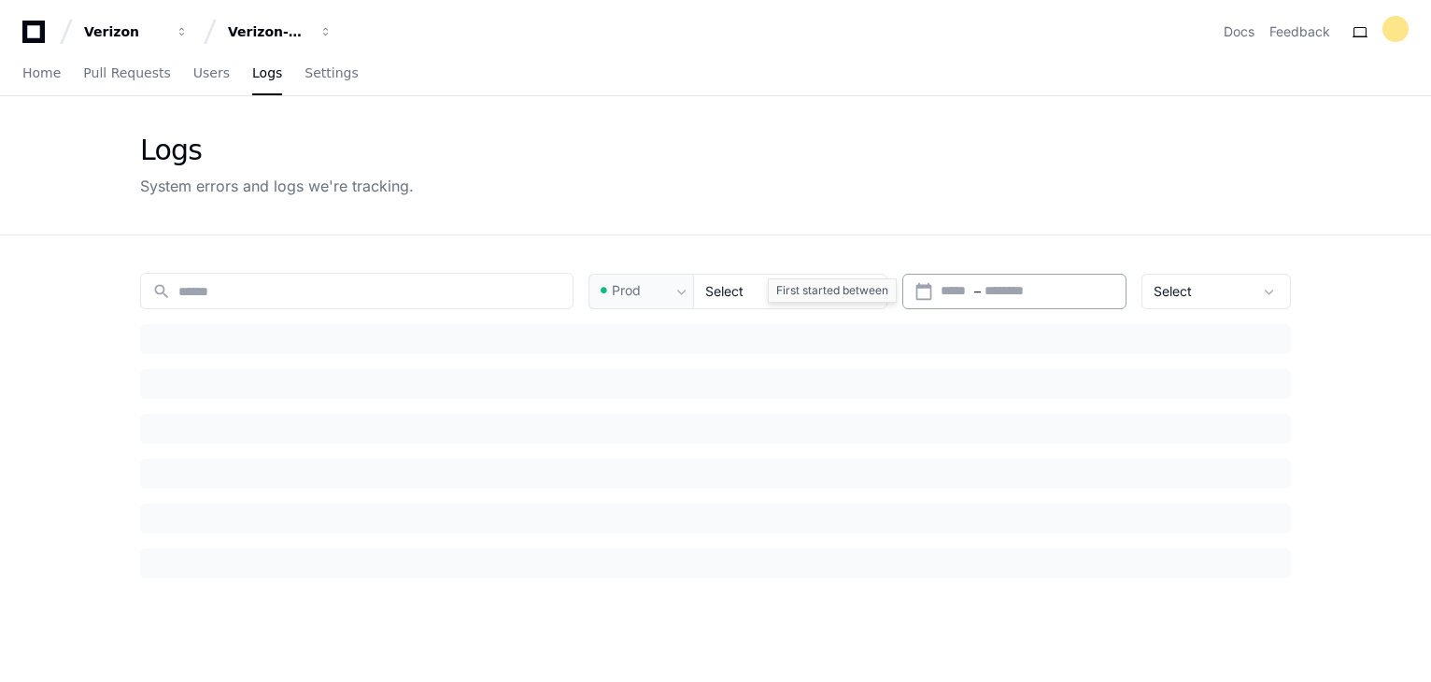
click at [1088, 294] on div "Start – End date" at bounding box center [1027, 291] width 174 height 19
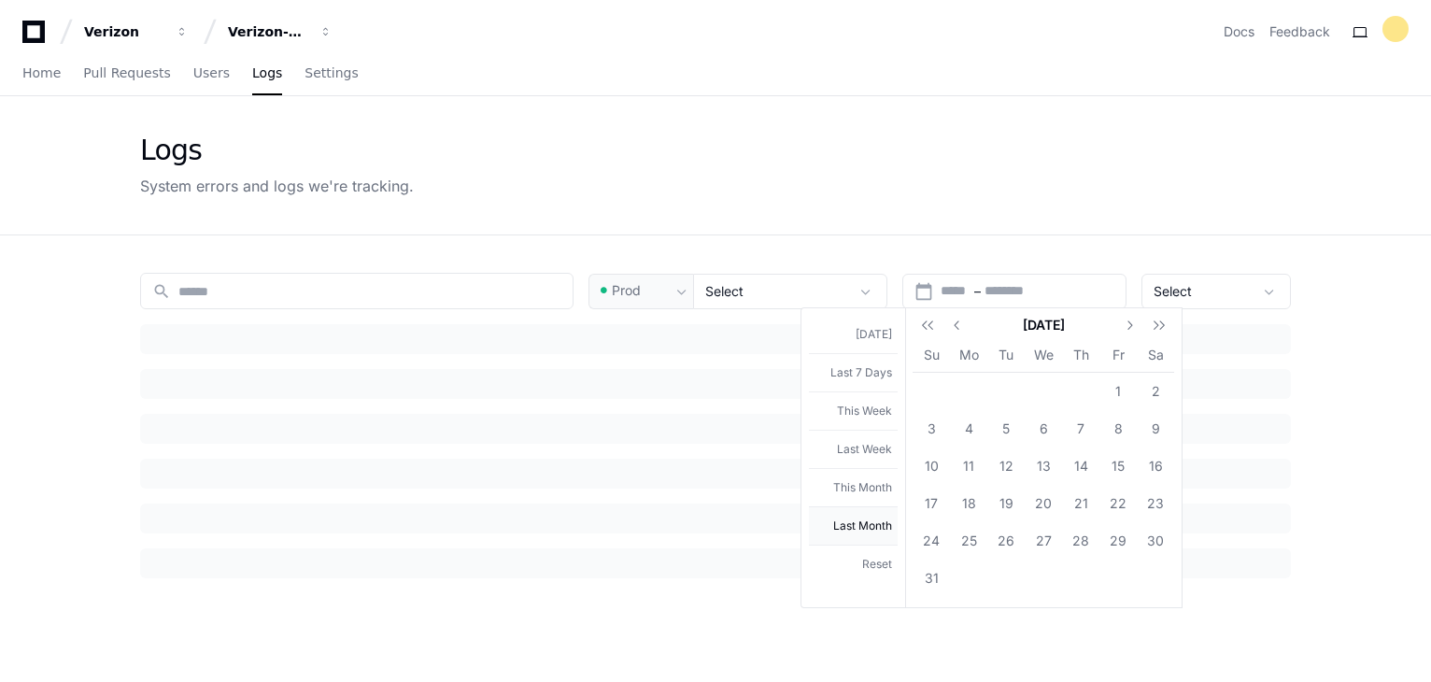
click at [866, 525] on button "Last Month" at bounding box center [853, 525] width 89 height 38
type input "**********"
click at [1235, 289] on div "Select" at bounding box center [1202, 291] width 99 height 19
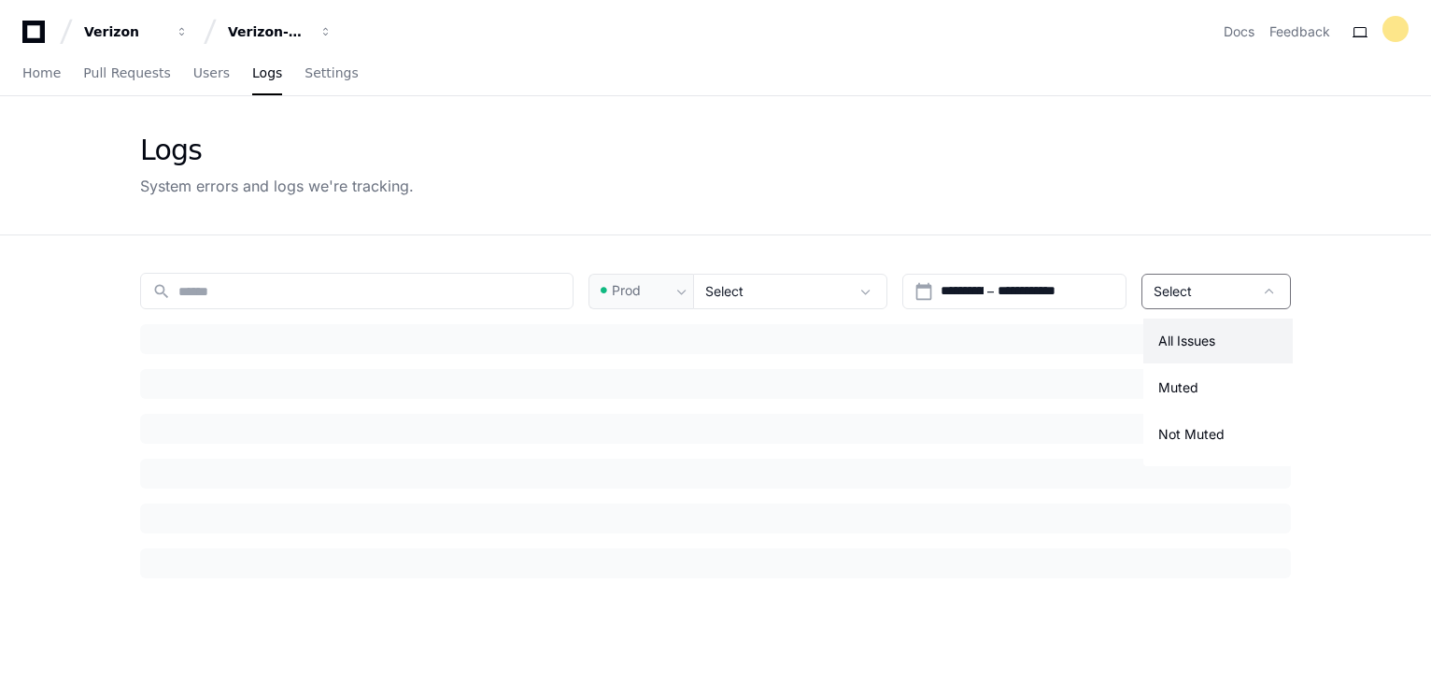
click at [1224, 337] on mat-option "All Issues" at bounding box center [1217, 340] width 149 height 45
click at [212, 76] on div "Home Pull Requests Users Logs Settings" at bounding box center [190, 73] width 336 height 43
click at [123, 82] on link "Pull Requests" at bounding box center [126, 73] width 87 height 43
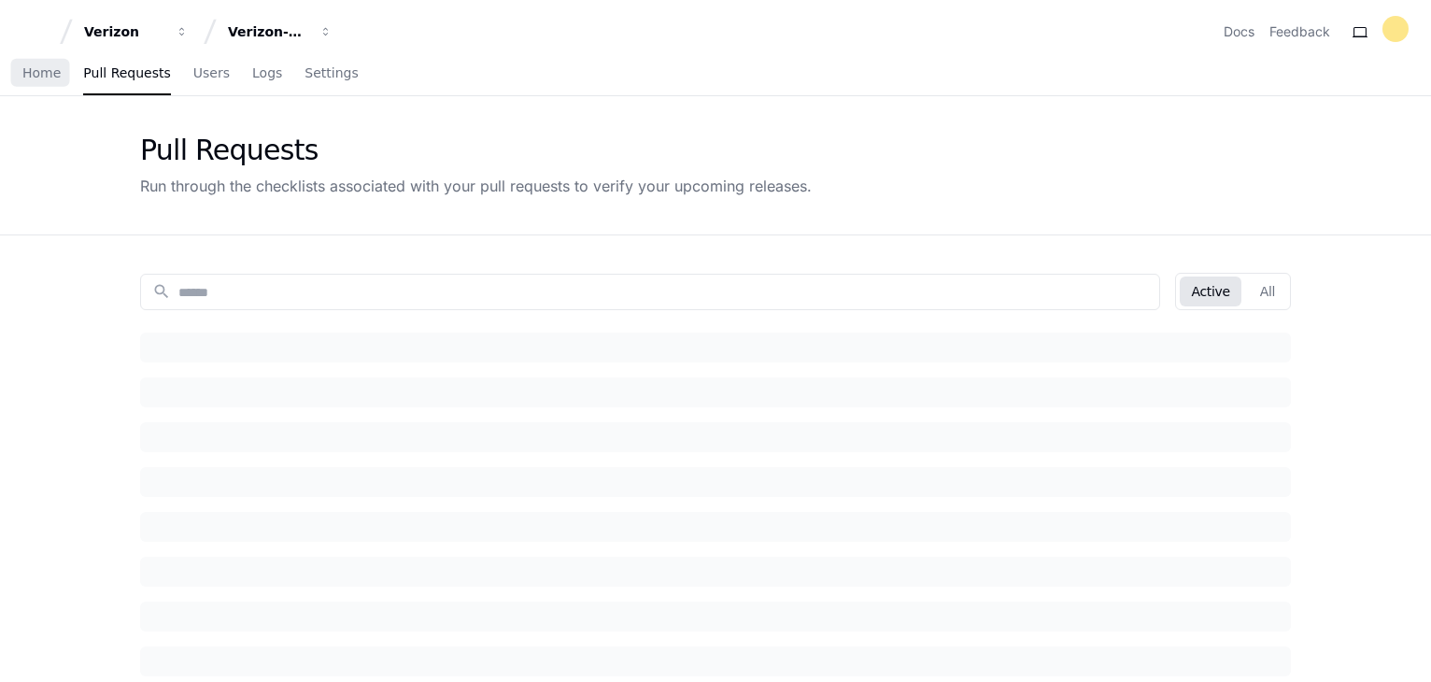
click at [20, 79] on div "Home Pull Requests Users Logs Settings" at bounding box center [715, 74] width 1431 height 44
click at [34, 73] on span "Home" at bounding box center [41, 72] width 38 height 11
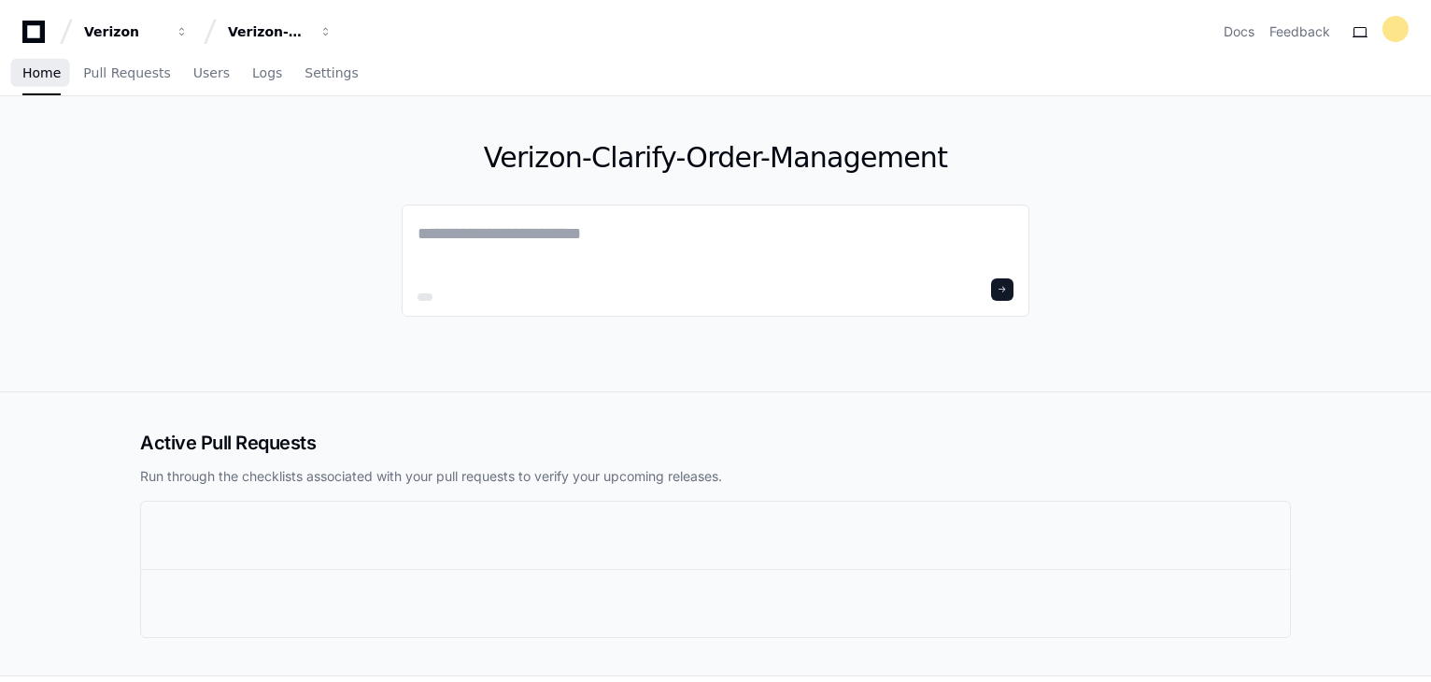
click at [34, 72] on span "Home" at bounding box center [41, 72] width 38 height 11
click at [276, 34] on div "Verizon-Clarify-Order-Management" at bounding box center [268, 31] width 80 height 19
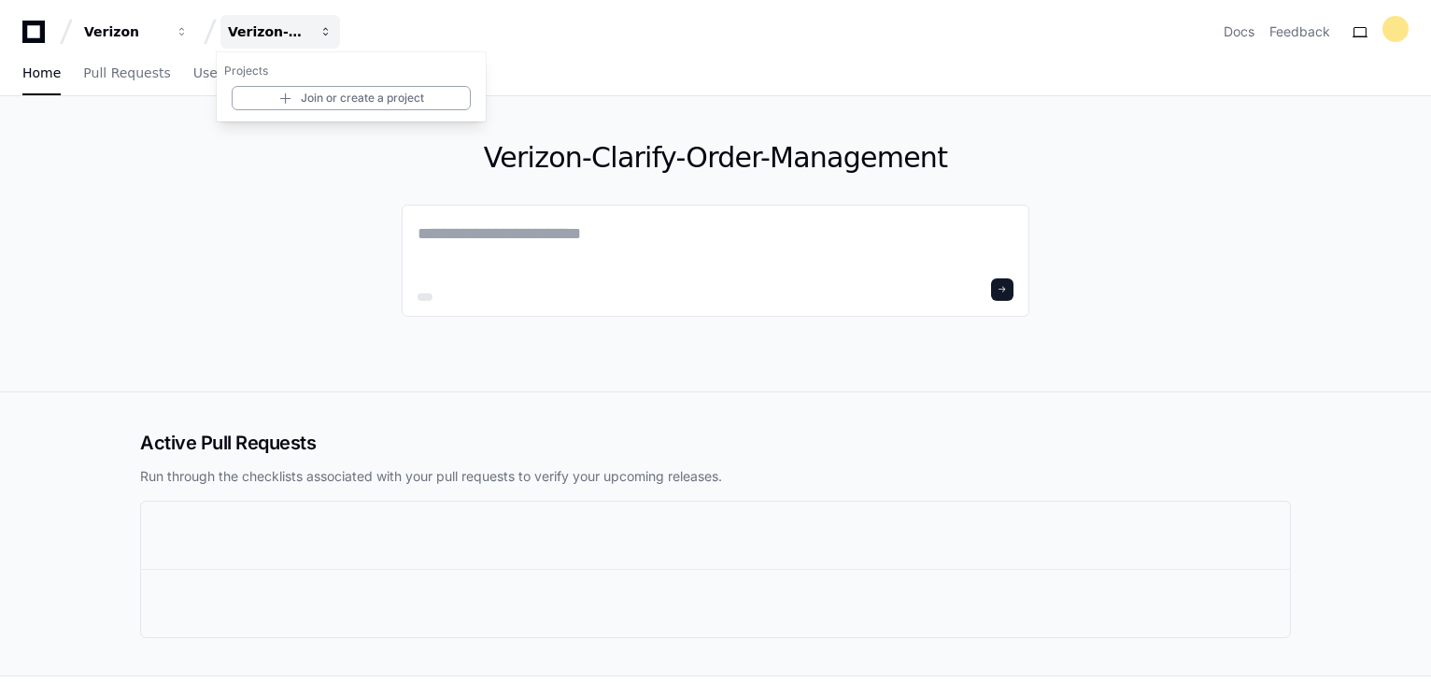
click at [276, 34] on div "Verizon-Clarify-Order-Management" at bounding box center [268, 31] width 80 height 19
